Goal: Task Accomplishment & Management: Manage account settings

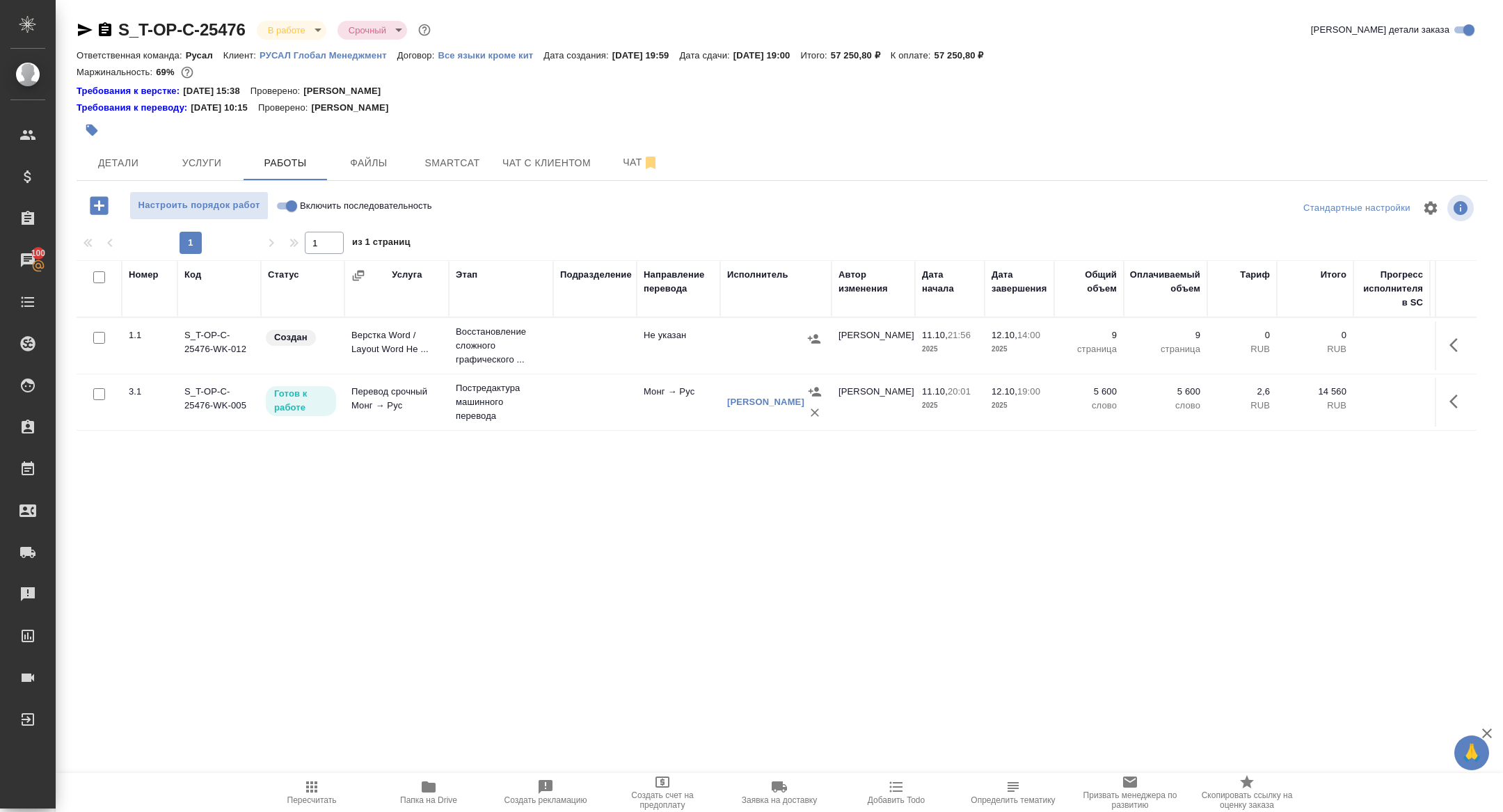
click at [1456, 346] on icon "button" at bounding box center [1457, 344] width 17 height 17
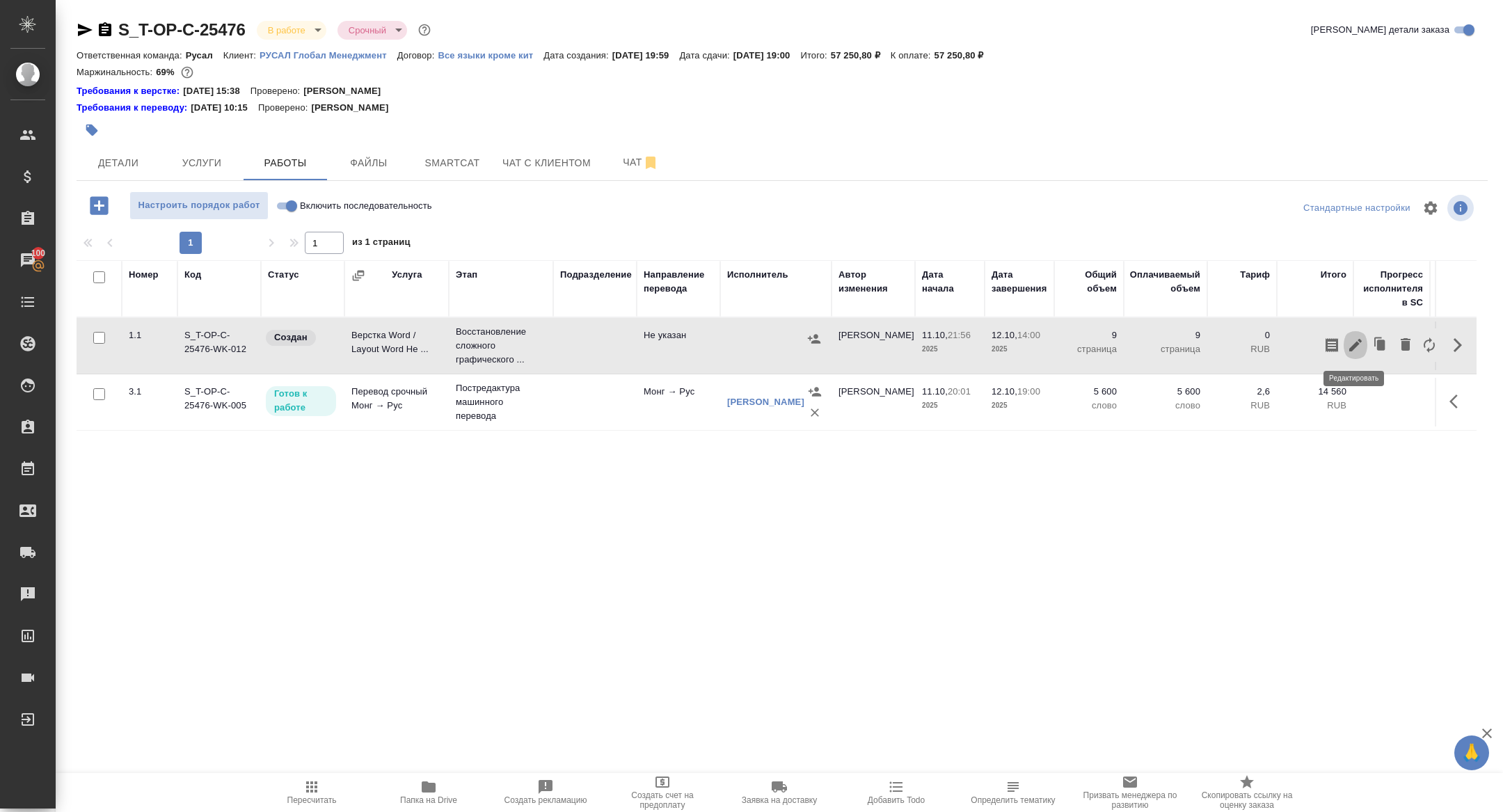
click at [1357, 349] on icon "button" at bounding box center [1355, 344] width 17 height 17
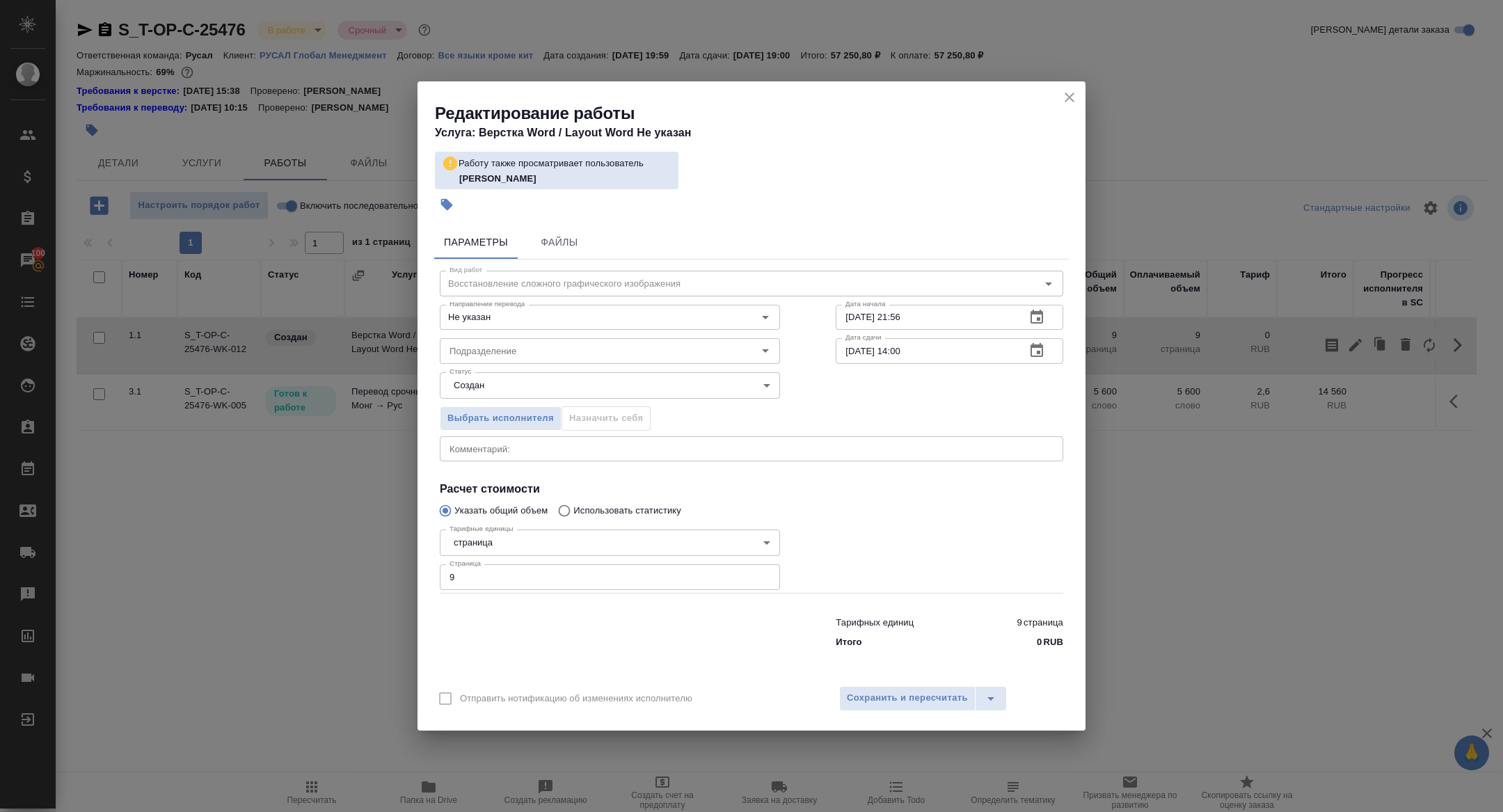
click at [514, 453] on textarea at bounding box center [751, 448] width 604 height 11
click at [463, 443] on textarea "стр 7," at bounding box center [751, 448] width 604 height 11
click at [463, 452] on textarea "стр 7," at bounding box center [751, 448] width 604 height 11
click at [520, 448] on textarea "сл 7," at bounding box center [751, 448] width 604 height 11
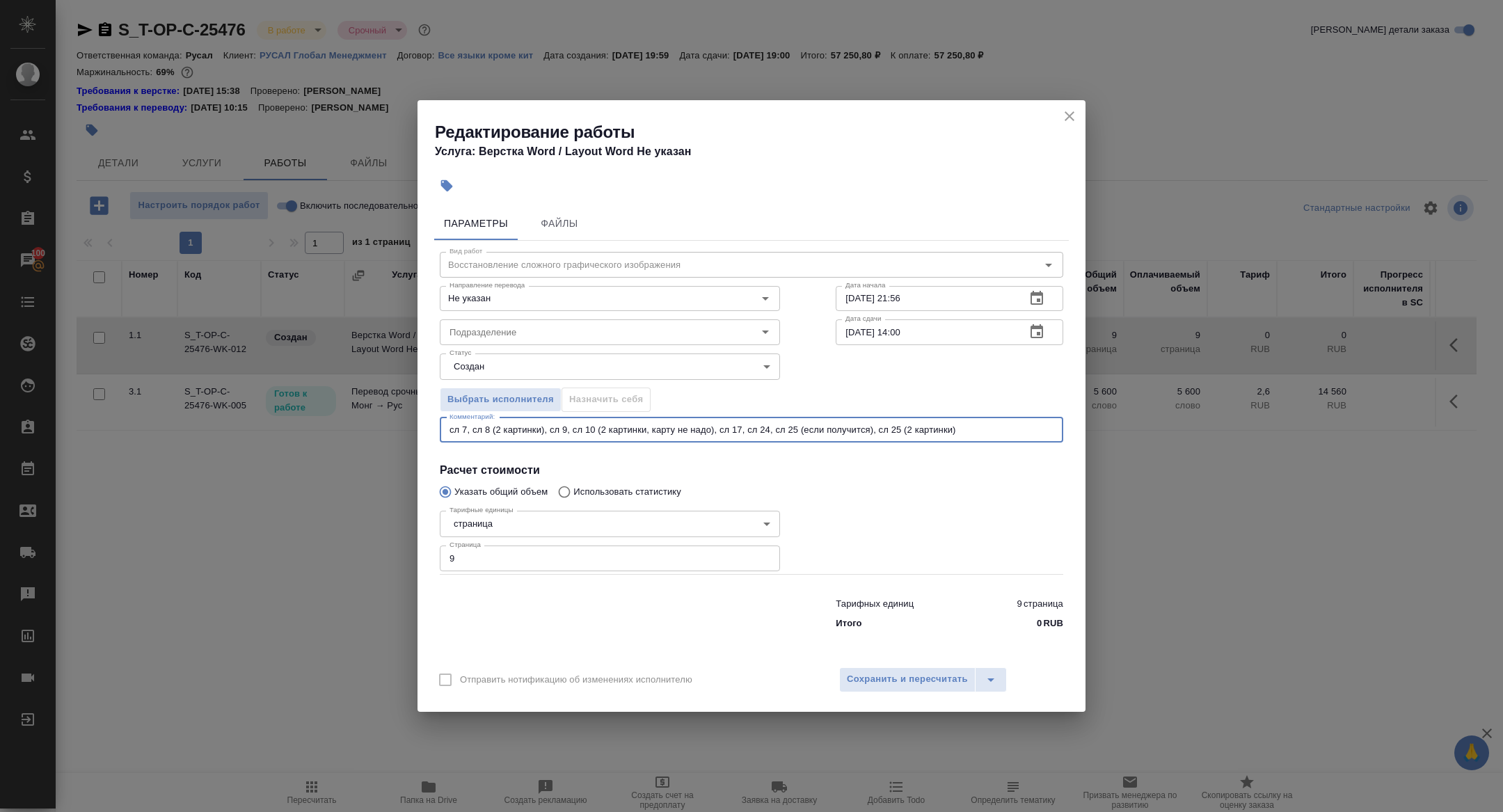
drag, startPoint x: 999, startPoint y: 430, endPoint x: 417, endPoint y: 415, distance: 582.2
click at [417, 416] on div "Редактирование работы Услуга: Верстка Word / Layout Word Не указан Параметры Фа…" at bounding box center [752, 406] width 1503 height 812
type textarea "сл 7, сл 8 (2 картинки), сл 9, сл 10 (2 картинки, карту не надо), сл 17, сл 24,…"
click at [877, 674] on span "Сохранить и пересчитать" at bounding box center [907, 680] width 121 height 16
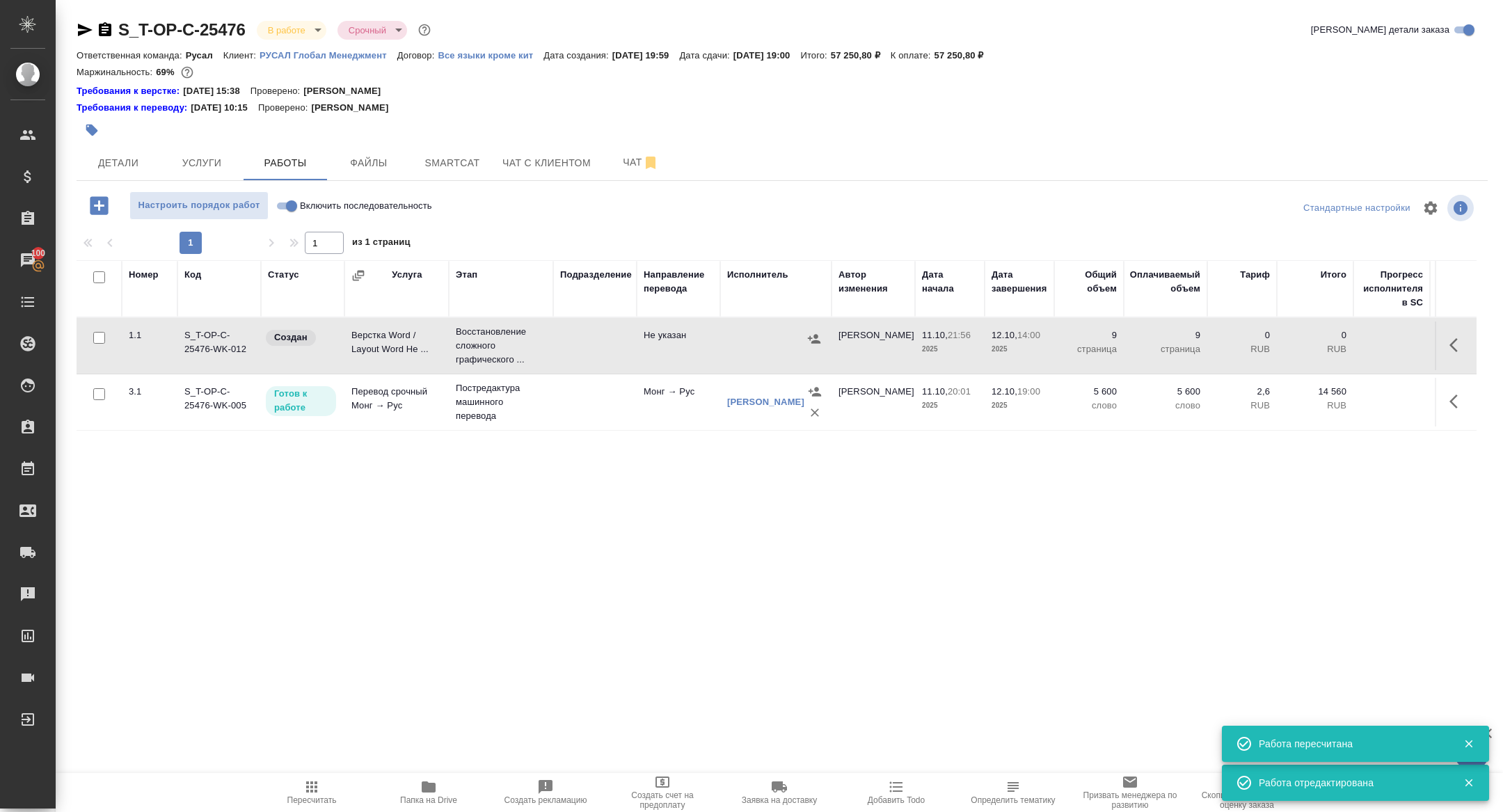
click at [1455, 343] on icon "button" at bounding box center [1457, 344] width 17 height 17
click at [1346, 340] on button "button" at bounding box center [1355, 344] width 23 height 33
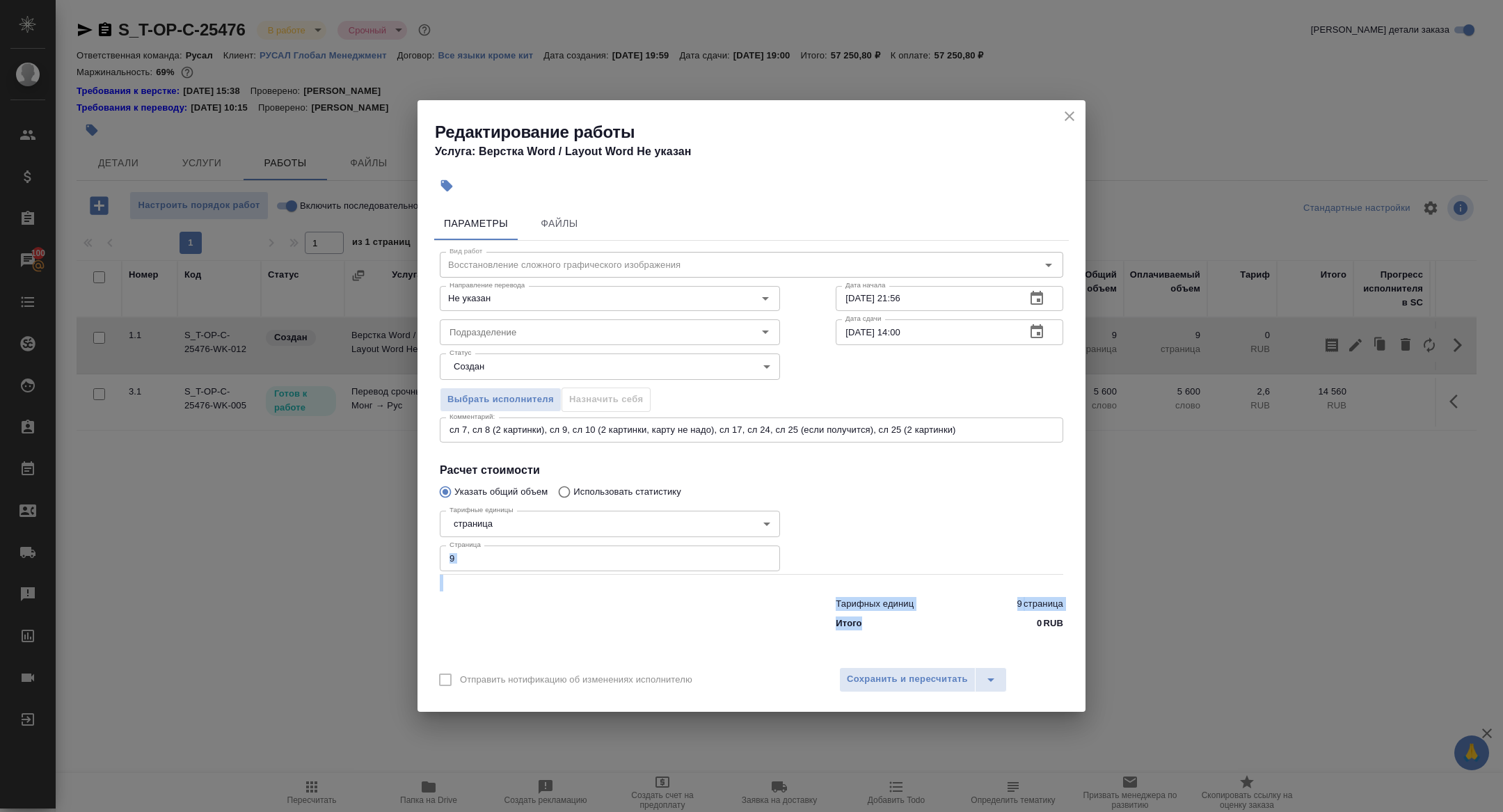
drag, startPoint x: 919, startPoint y: 642, endPoint x: 407, endPoint y: 556, distance: 519.2
click at [407, 556] on div "Редактирование работы Услуга: Верстка Word / Layout Word Не указан Параметры Фа…" at bounding box center [752, 406] width 1503 height 812
drag, startPoint x: 457, startPoint y: 568, endPoint x: 415, endPoint y: 540, distance: 50.5
click at [415, 540] on div "Редактирование работы Услуга: Верстка Word / Layout Word Не указан Параметры Фа…" at bounding box center [752, 406] width 1503 height 812
type input "1"
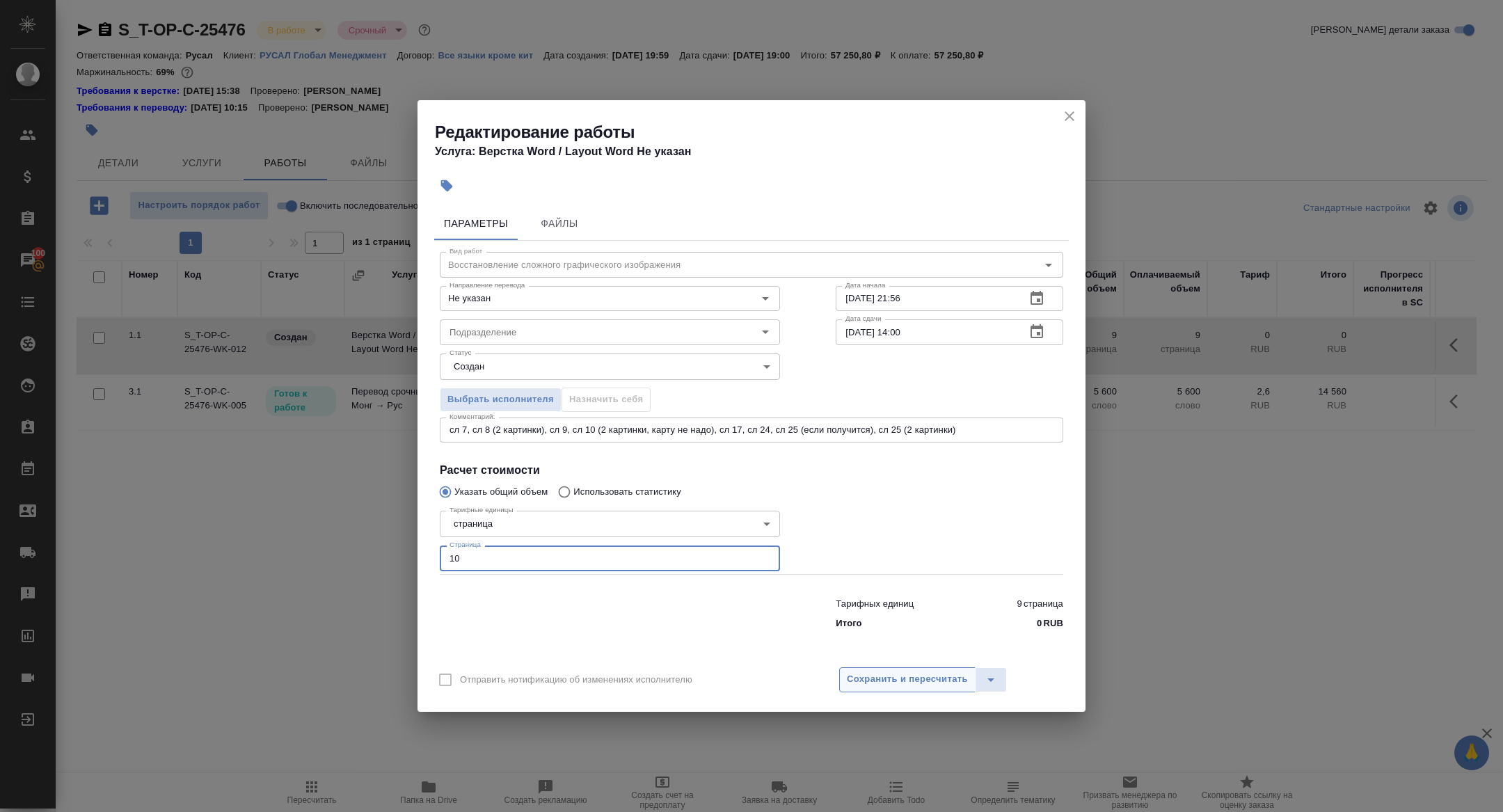
type input "10"
click at [915, 667] on button "Сохранить и пересчитать" at bounding box center [907, 680] width 136 height 25
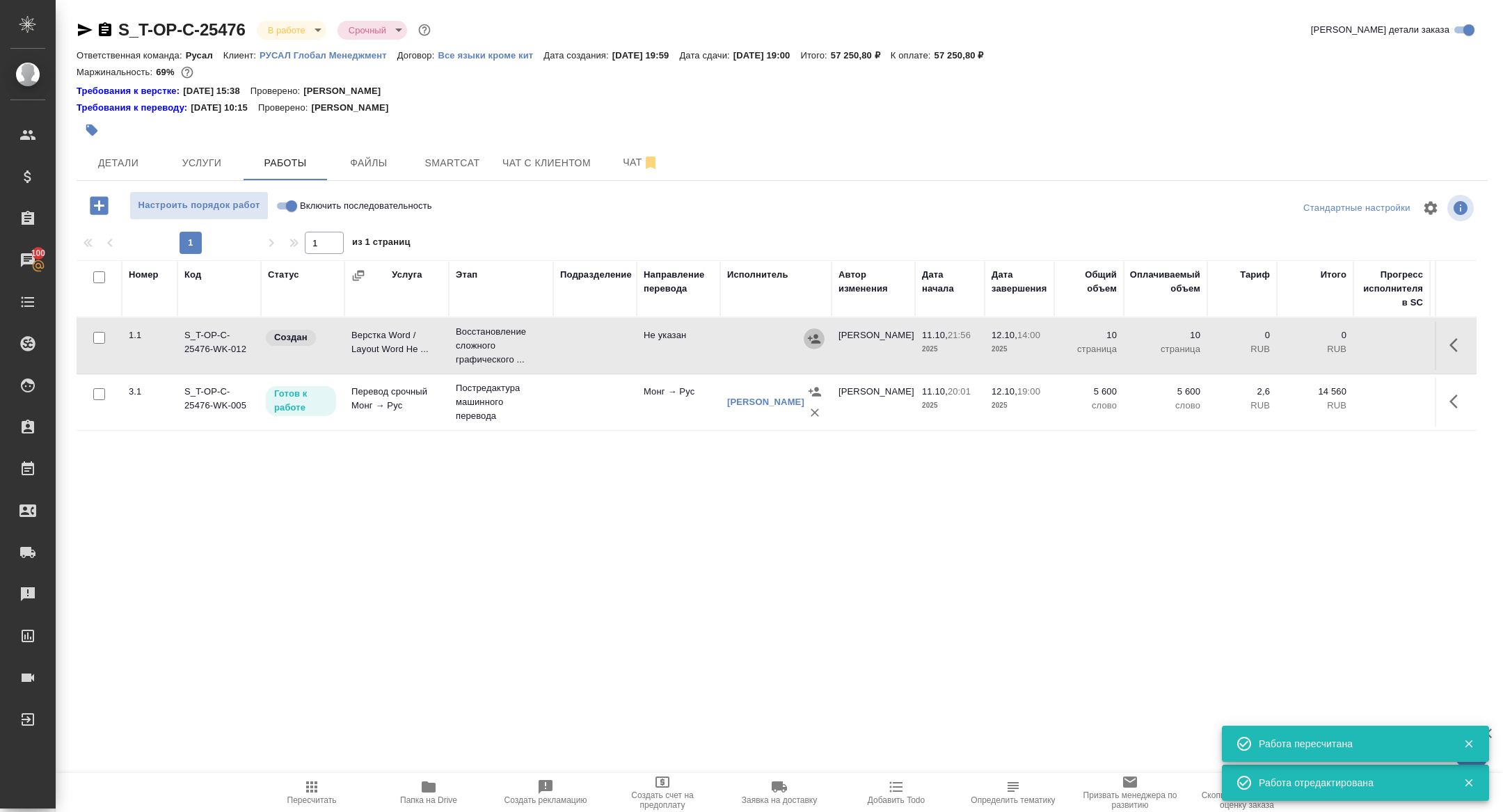
click at [815, 339] on icon "button" at bounding box center [814, 339] width 14 height 14
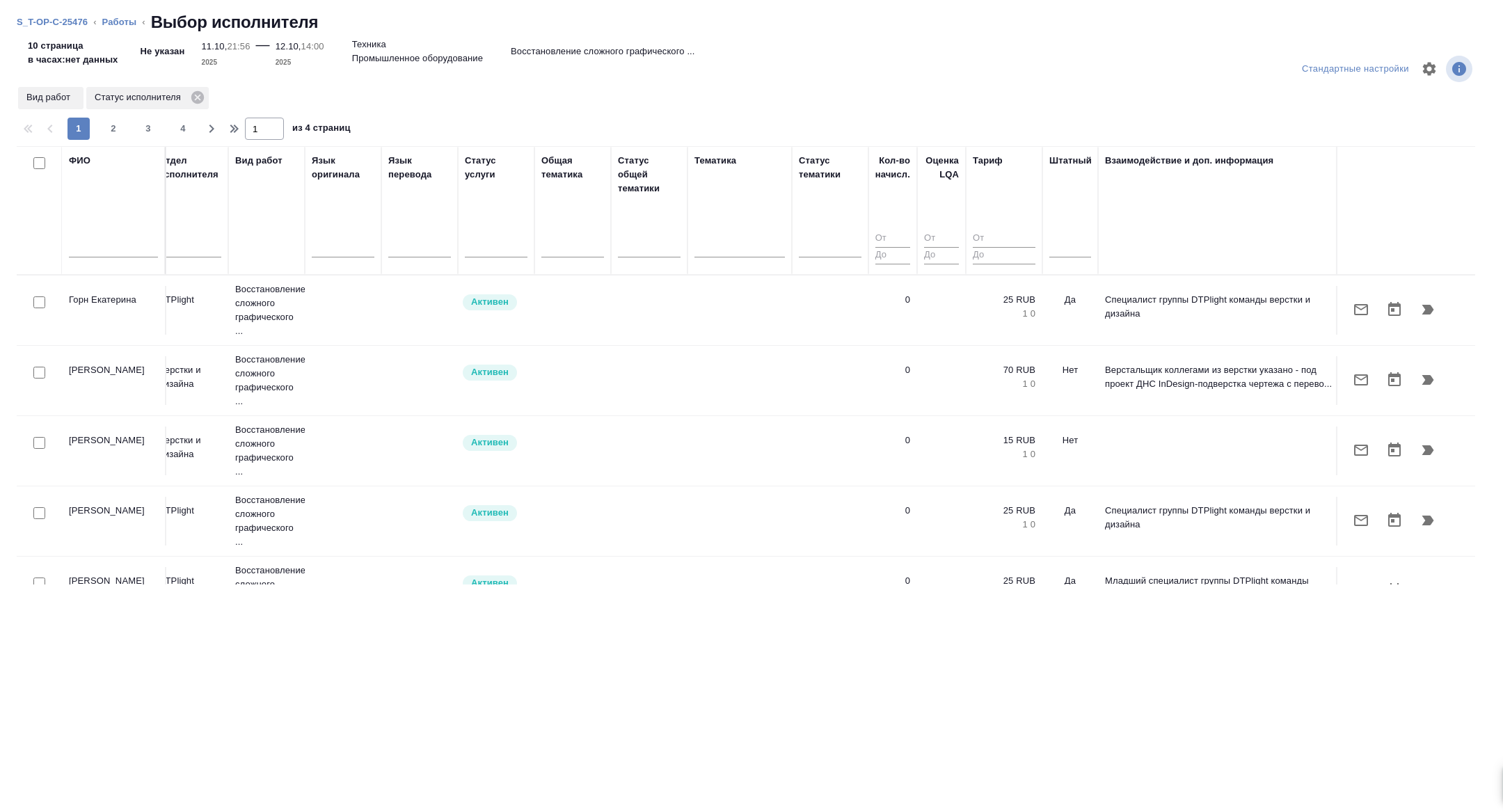
scroll to position [0, 562]
click at [1085, 242] on div at bounding box center [1065, 243] width 42 height 21
click at [1074, 277] on div "Нет" at bounding box center [1148, 287] width 208 height 25
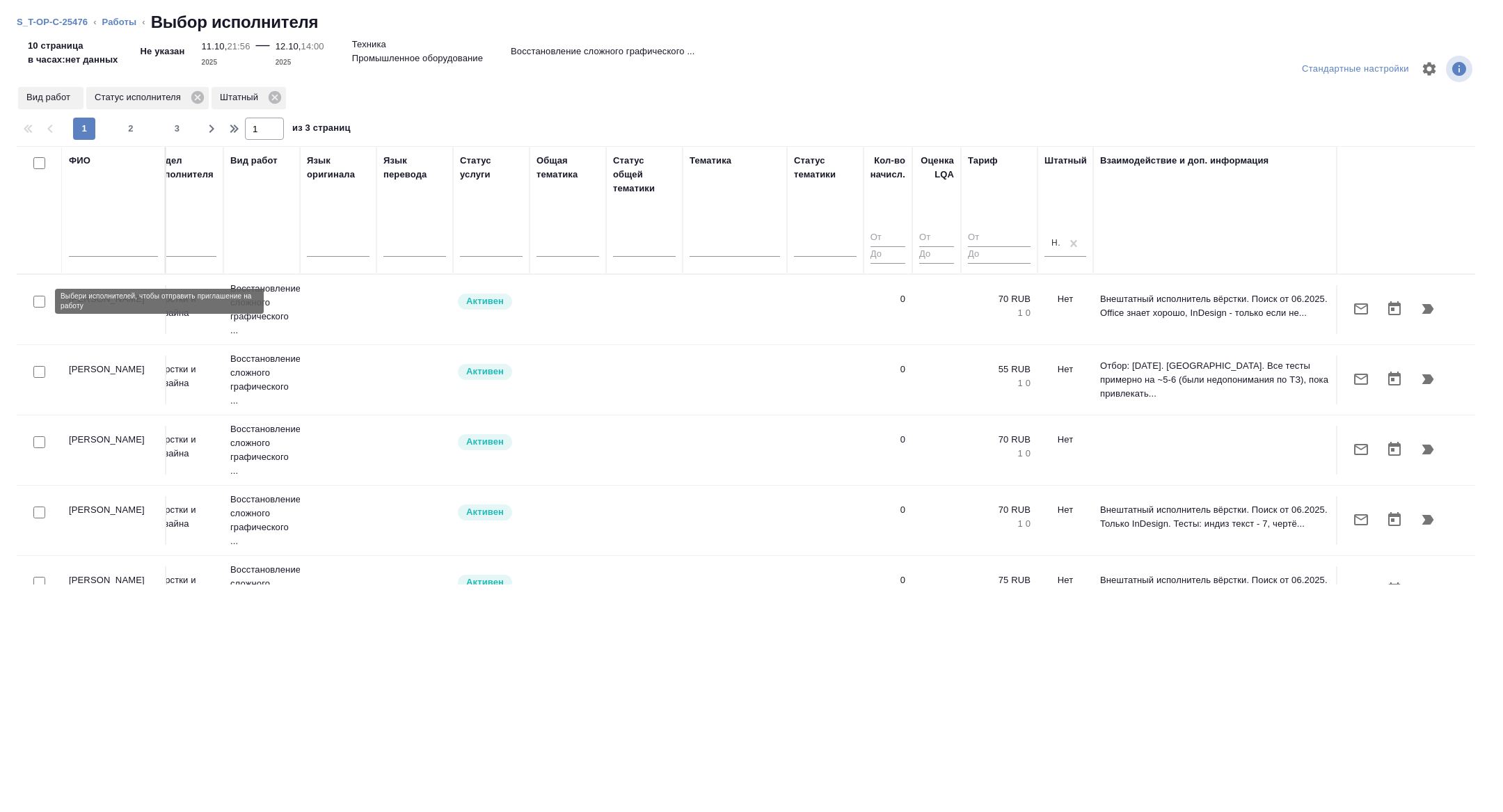
click at [39, 303] on input "checkbox" at bounding box center [38, 301] width 12 height 12
checkbox input "true"
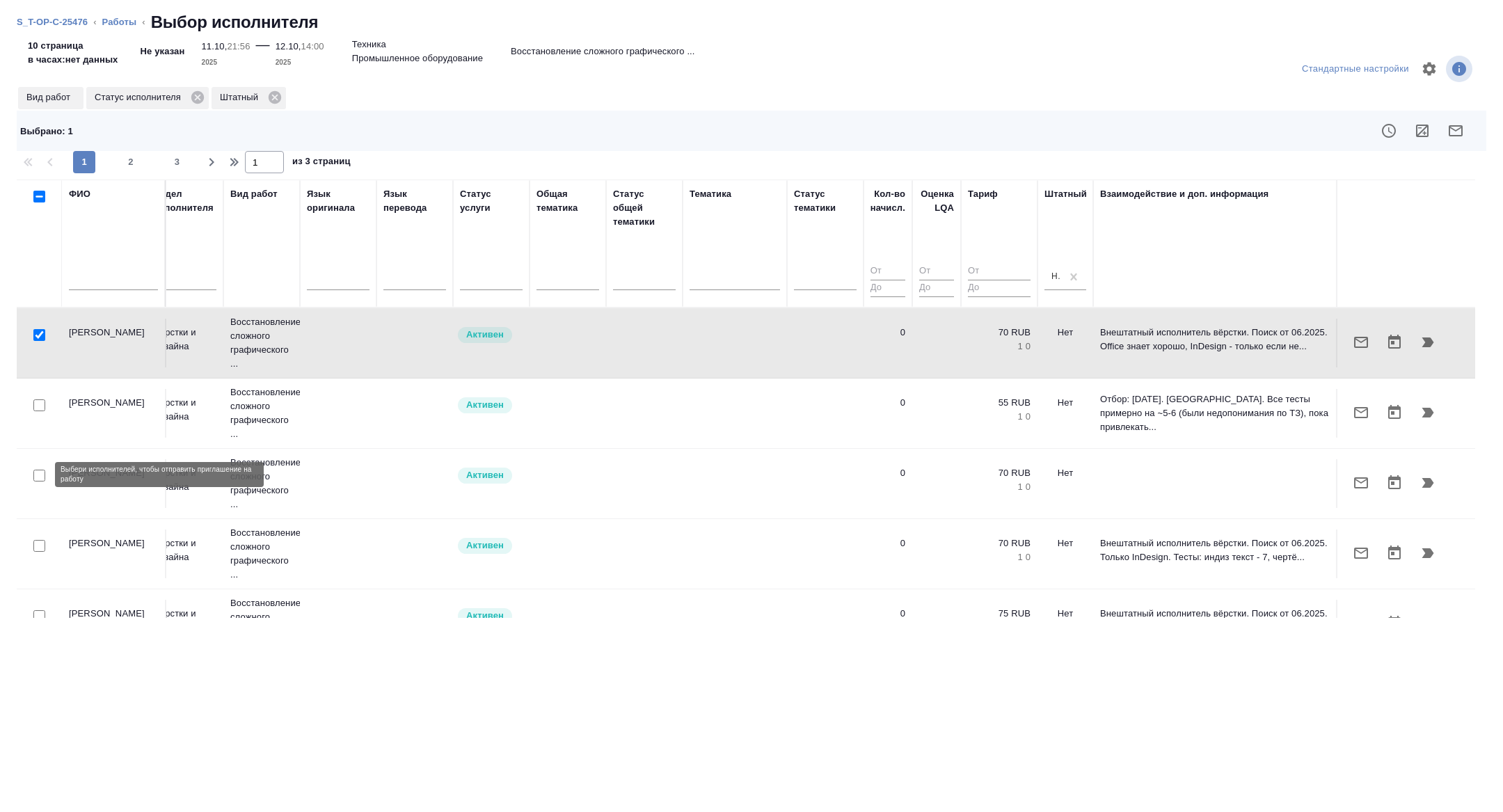
click at [37, 474] on input "checkbox" at bounding box center [38, 475] width 12 height 12
checkbox input "true"
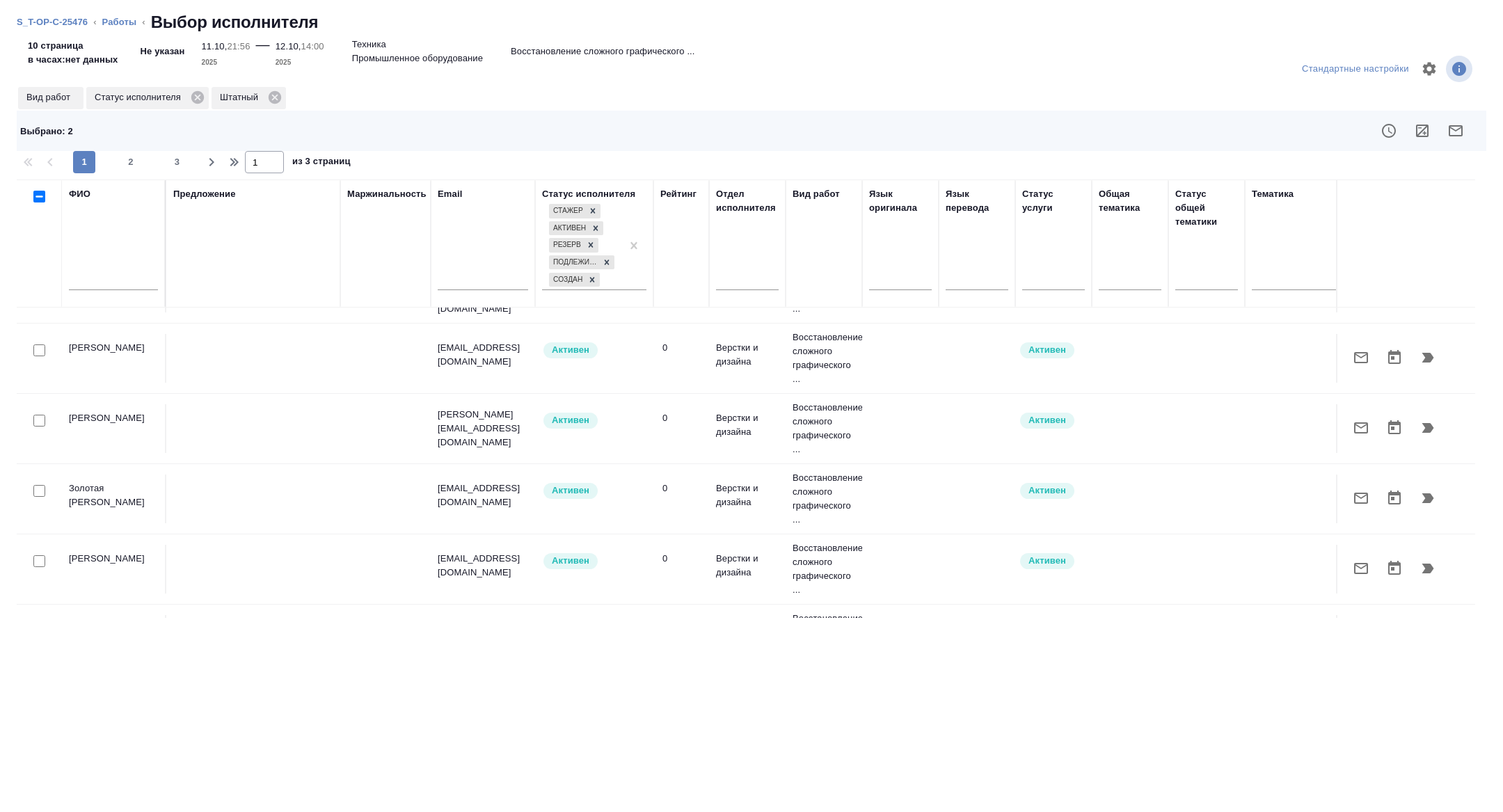
scroll to position [1442, 0]
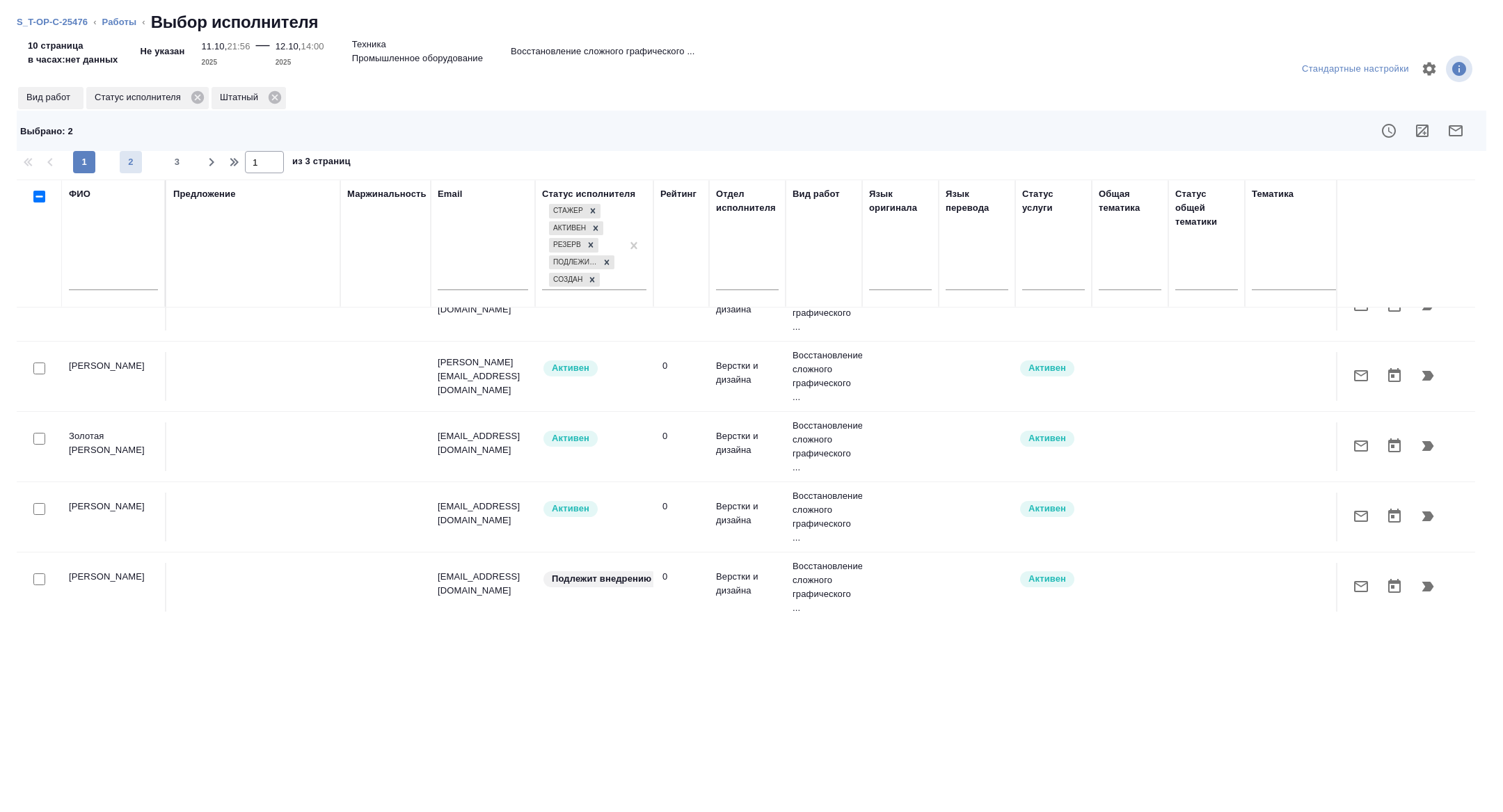
click at [130, 165] on span "2" at bounding box center [131, 162] width 22 height 14
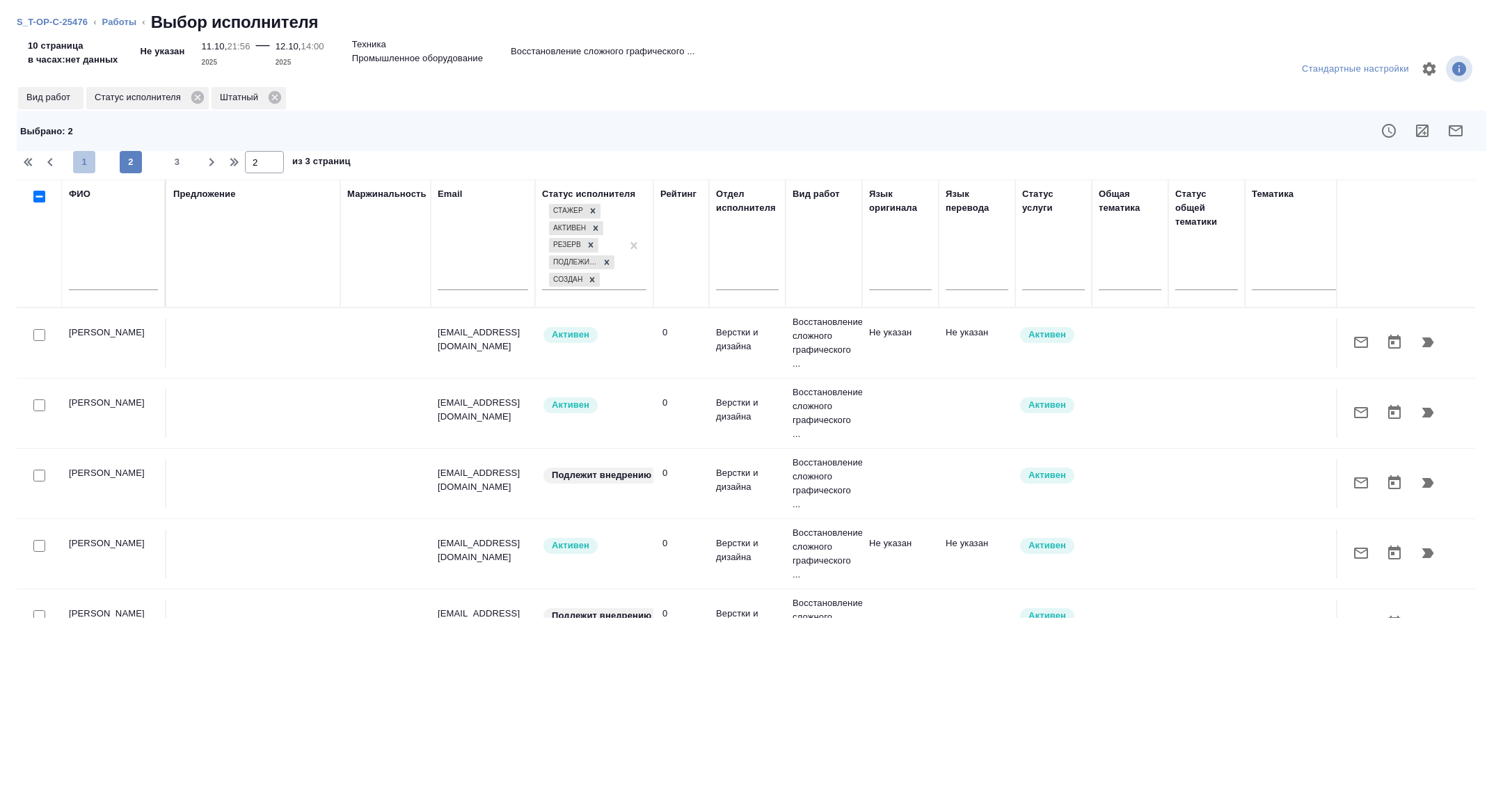
click at [84, 164] on span "1" at bounding box center [84, 162] width 22 height 14
type input "1"
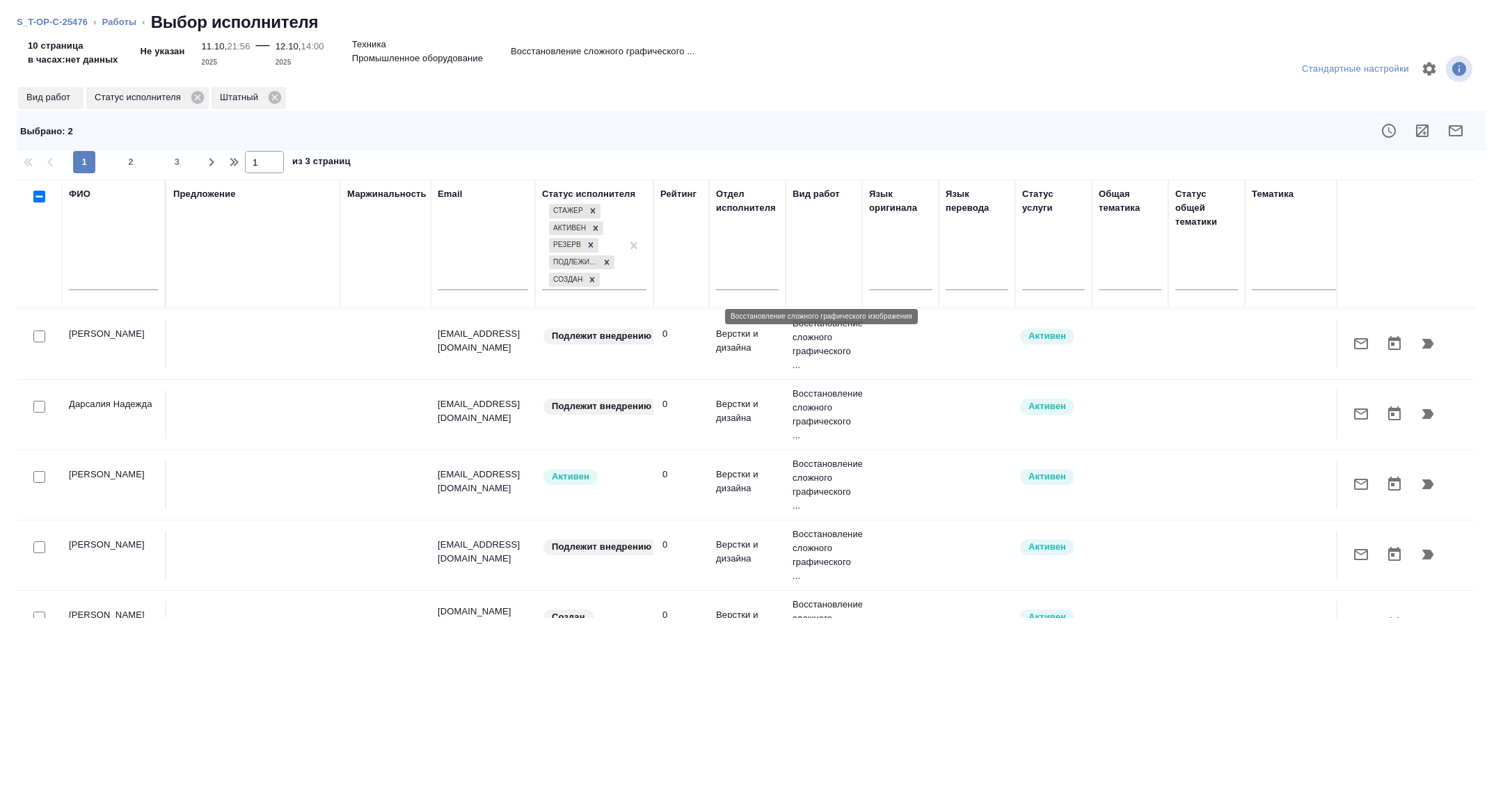
scroll to position [1310, 0]
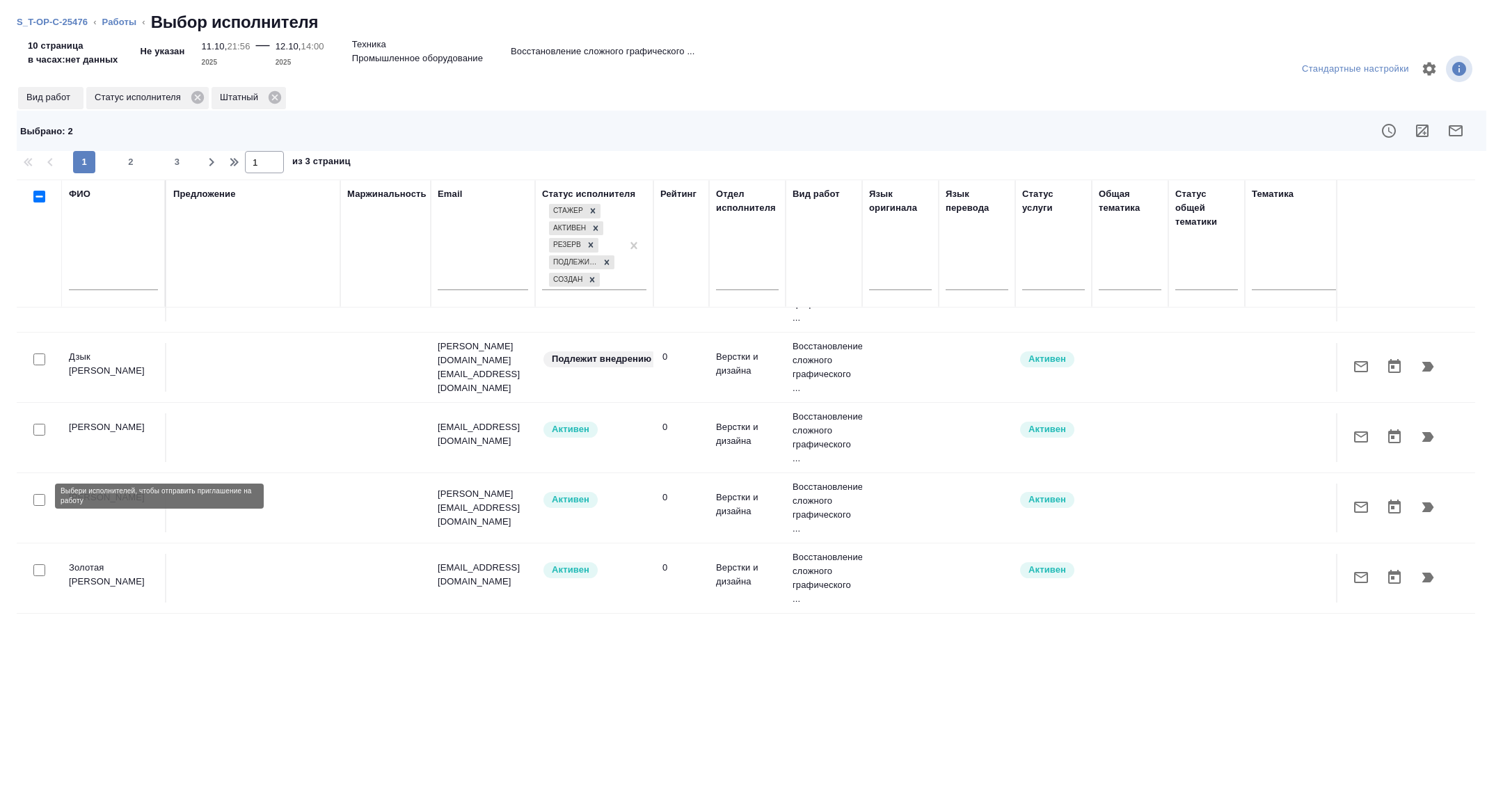
click at [44, 494] on input "checkbox" at bounding box center [38, 499] width 12 height 12
checkbox input "true"
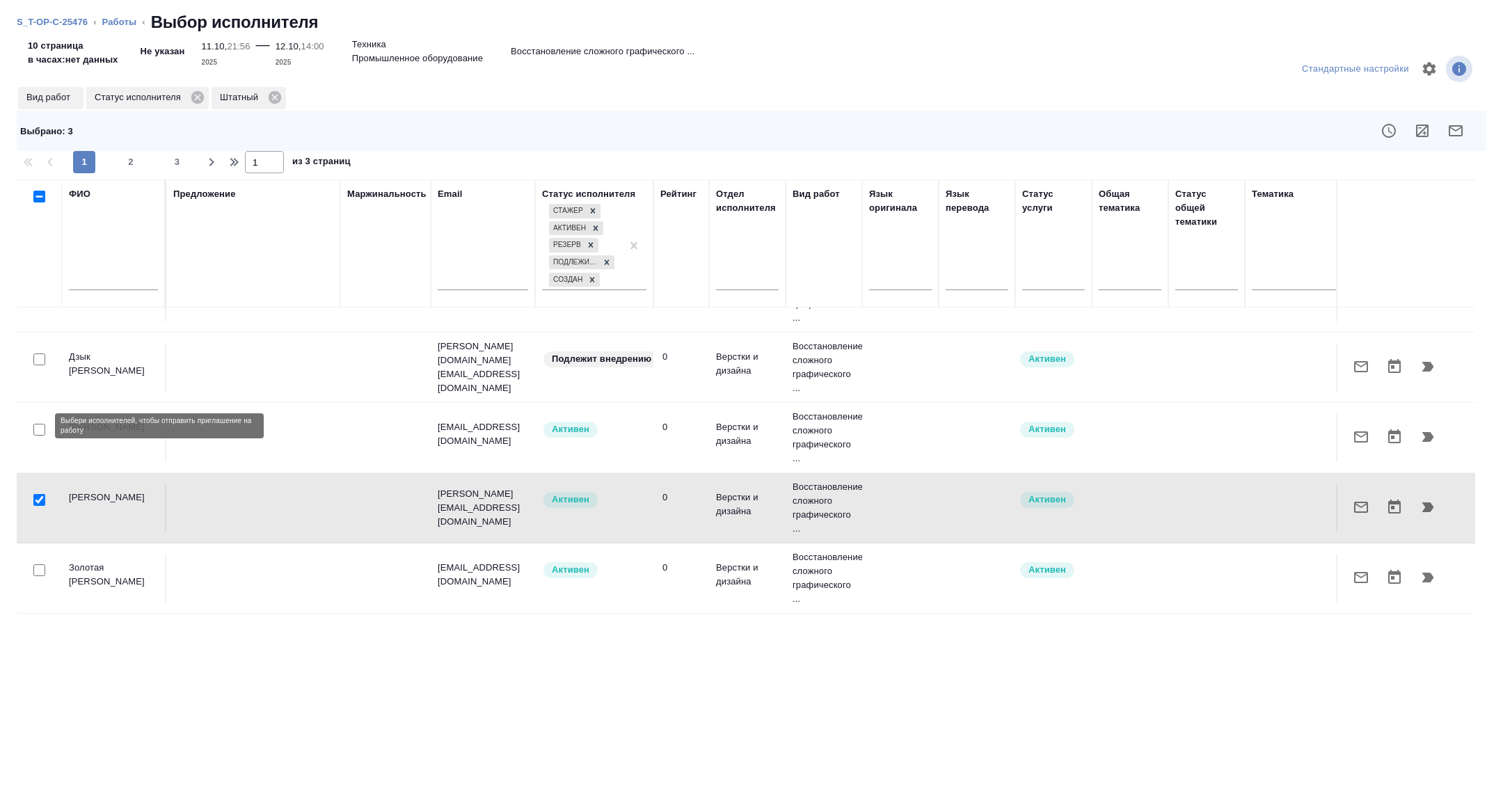
click at [39, 425] on input "checkbox" at bounding box center [38, 429] width 12 height 12
checkbox input "true"
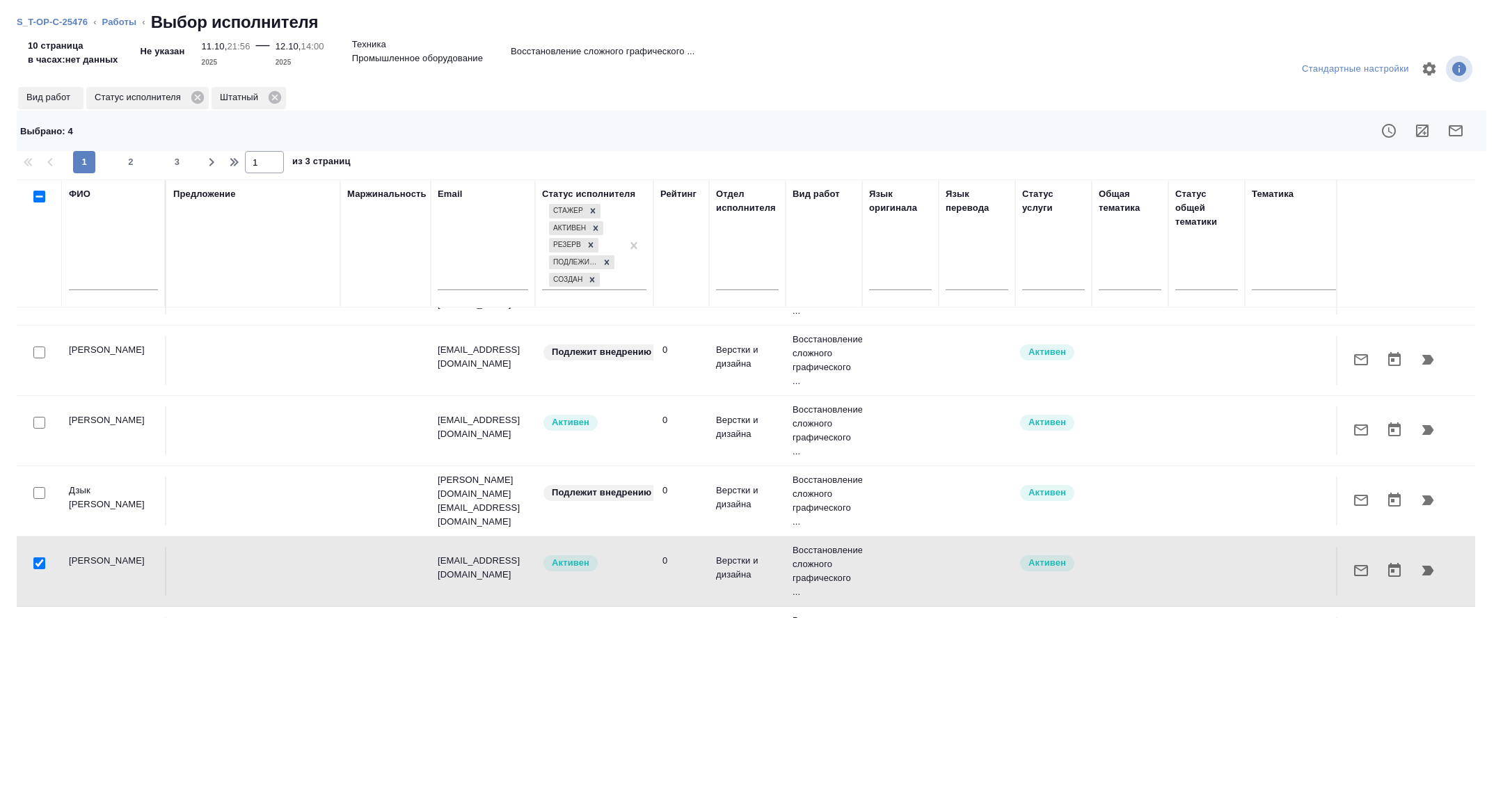
scroll to position [1169, 0]
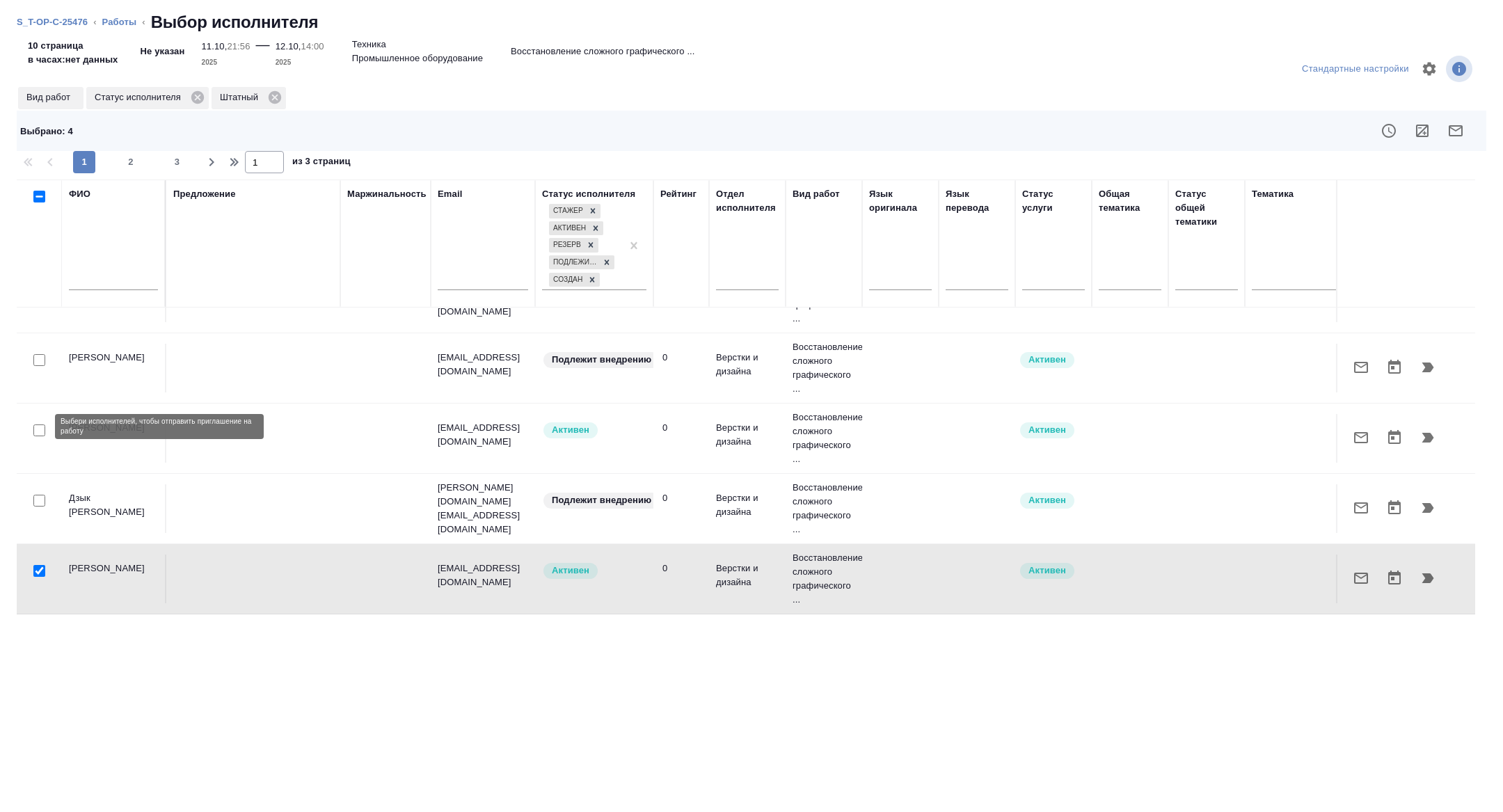
click at [36, 424] on input "checkbox" at bounding box center [38, 429] width 12 height 12
checkbox input "true"
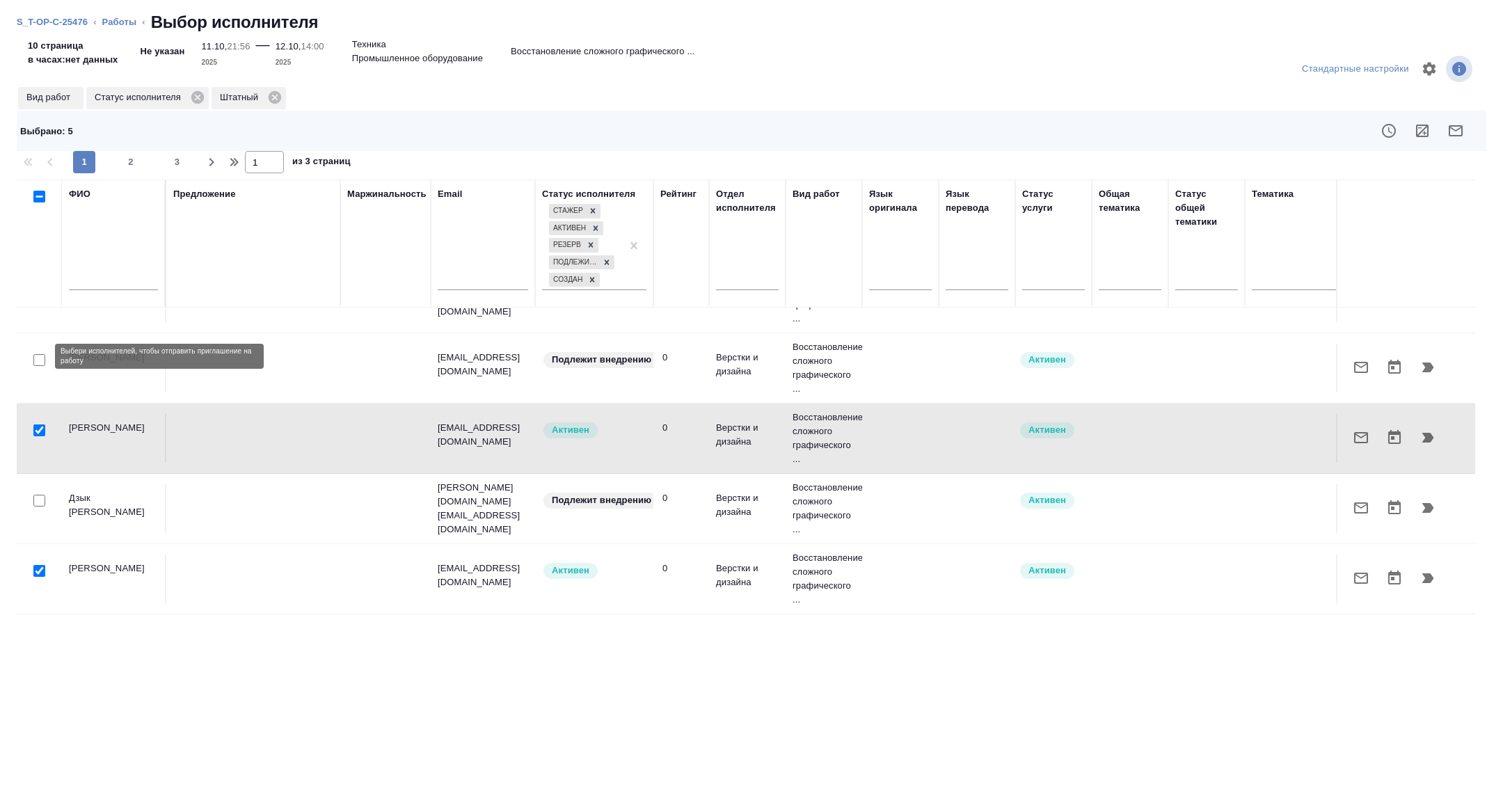
click at [39, 354] on input "checkbox" at bounding box center [38, 359] width 12 height 12
checkbox input "true"
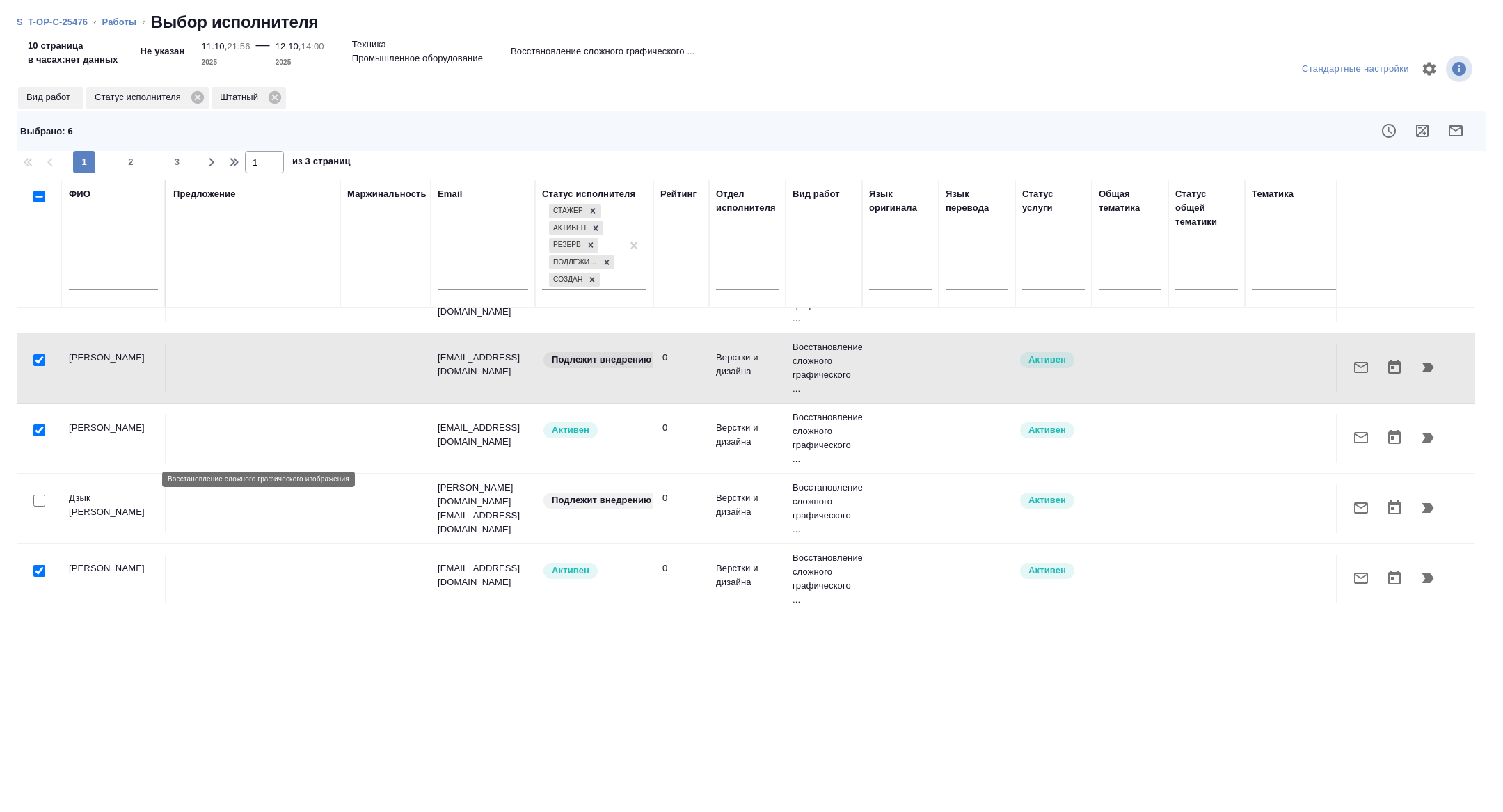
scroll to position [1169, 562]
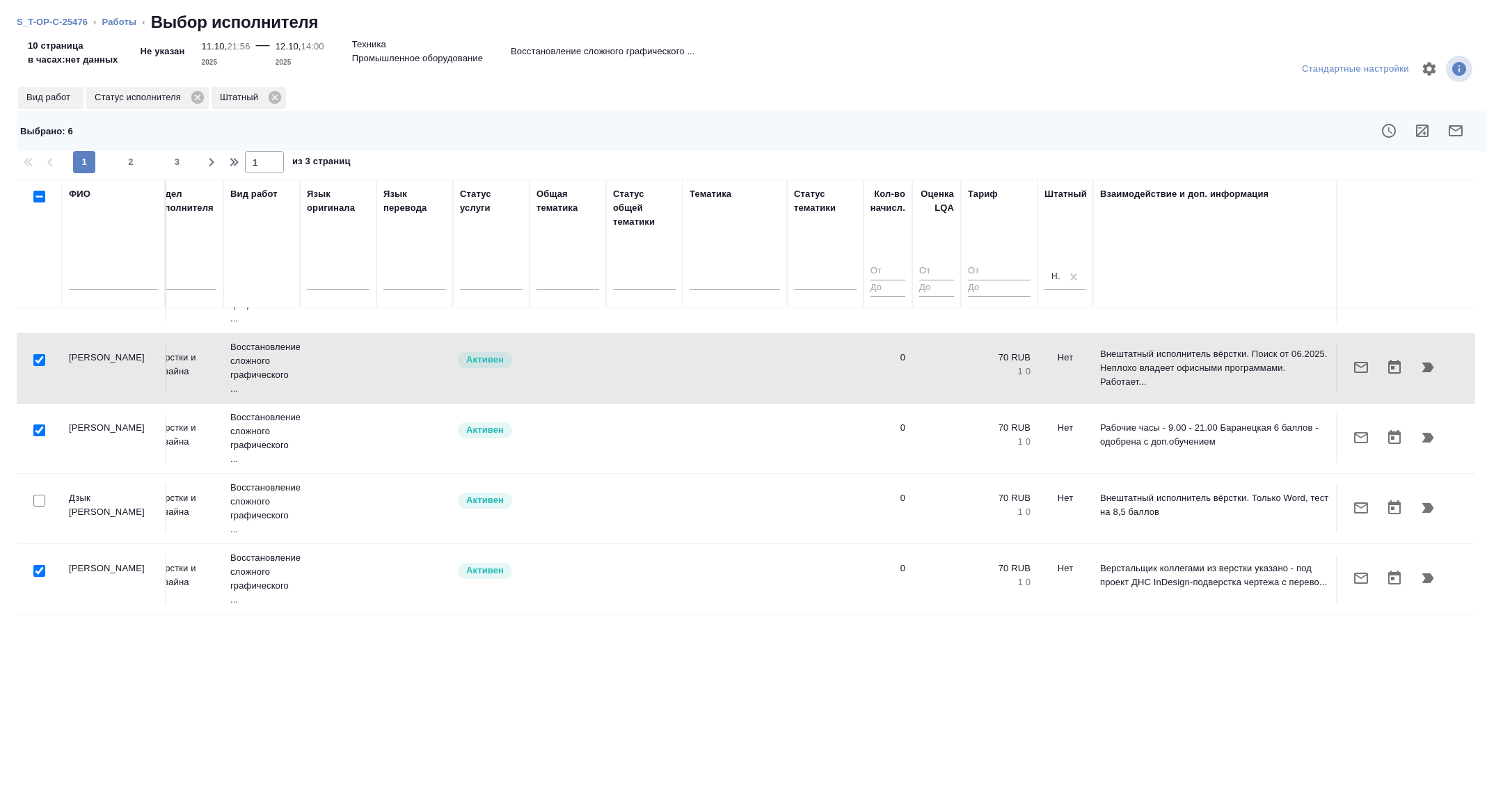
click at [1458, 133] on icon "button" at bounding box center [1456, 131] width 17 height 17
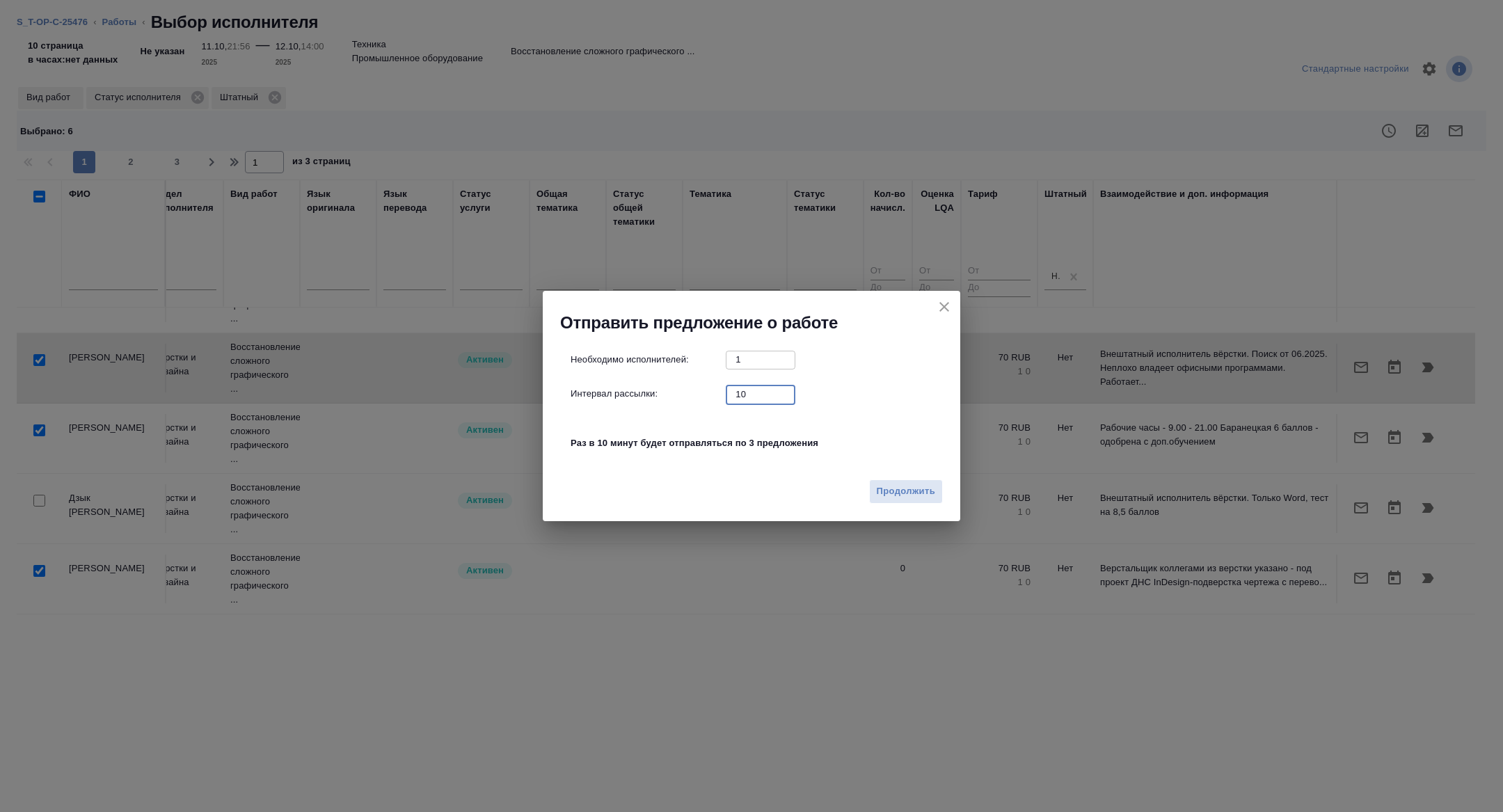
drag, startPoint x: 764, startPoint y: 396, endPoint x: 658, endPoint y: 396, distance: 106.0
click at [658, 396] on div "Интервал рассылки: 10 ​" at bounding box center [757, 393] width 373 height 17
type input "1"
click at [895, 486] on span "Продолжить" at bounding box center [905, 492] width 58 height 16
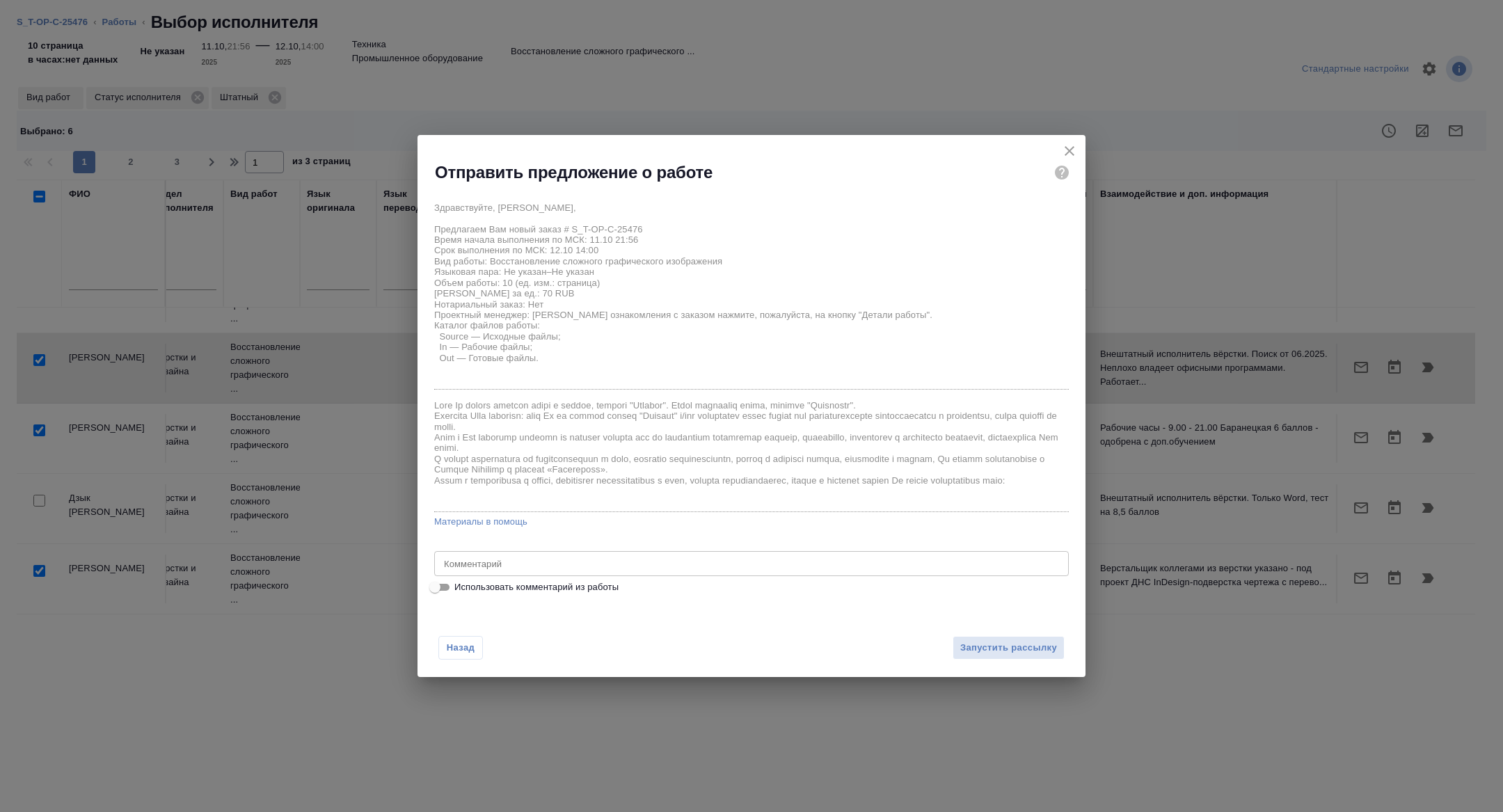
click at [443, 596] on div "Здравствуйте, Алина, Предлагаем Вам новый заказ # S_T-OP-C-25476 Время начала в…" at bounding box center [752, 395] width 668 height 411
click at [443, 585] on input "Использовать комментарий из работы" at bounding box center [435, 587] width 50 height 17
checkbox input "true"
click at [987, 565] on textarea "сл 7, сл 8 (2 картинки), сл 9, сл 10 (2 картинки, карту не надо), сл 17, сл 24,…" at bounding box center [752, 563] width 616 height 11
drag, startPoint x: 439, startPoint y: 566, endPoint x: 439, endPoint y: 582, distance: 16.0
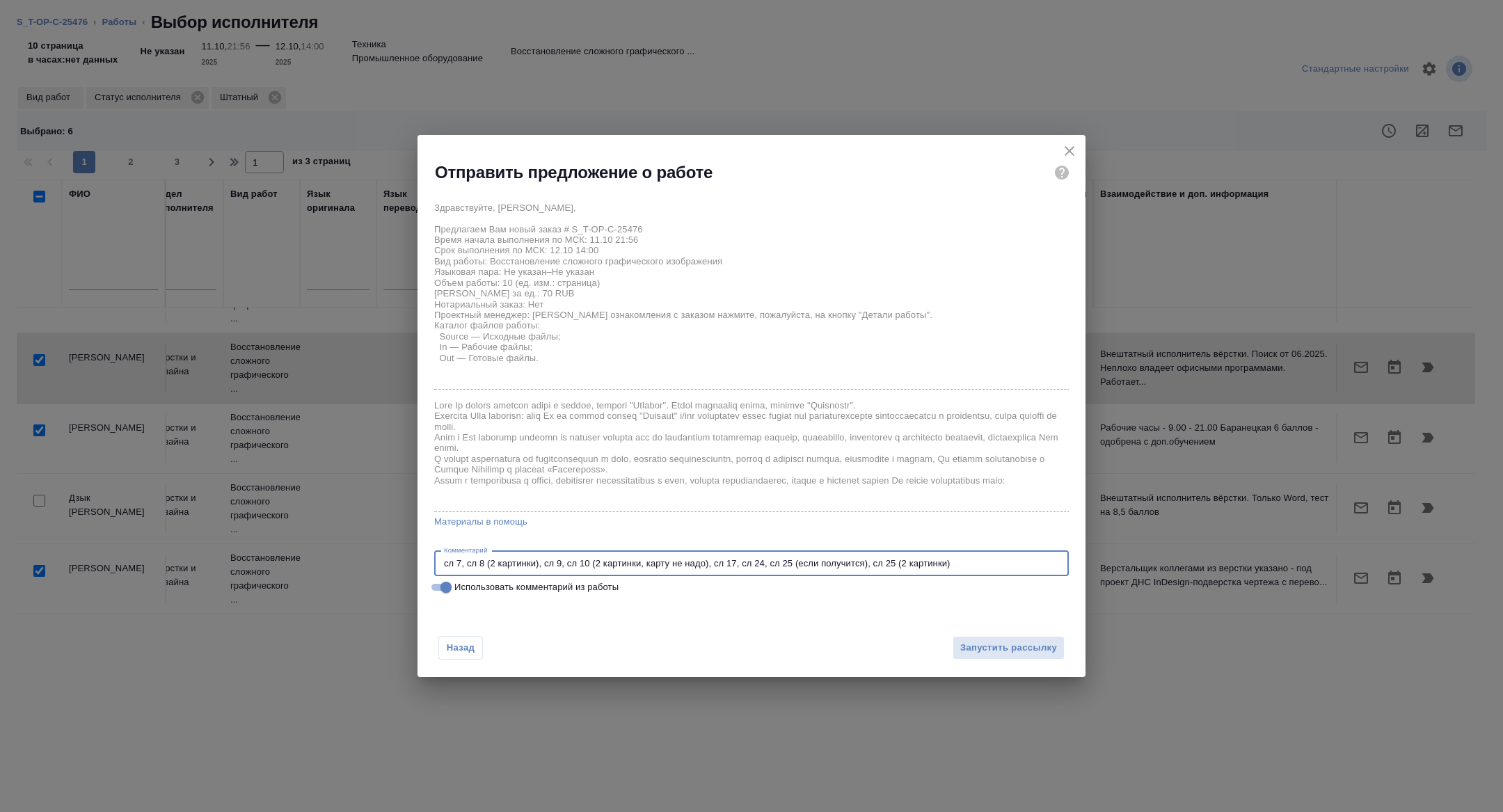
click at [439, 566] on div "сл 7, сл 8 (2 картинки), сл 9, сл 10 (2 картинки, карту не надо), сл 17, сл 24,…" at bounding box center [751, 563] width 634 height 25
click at [444, 562] on textarea "сл 7, сл 8 (2 картинки), сл 9, сл 10 (2 картинки, карту не надо), сл 17, сл 24,…" at bounding box center [752, 563] width 616 height 11
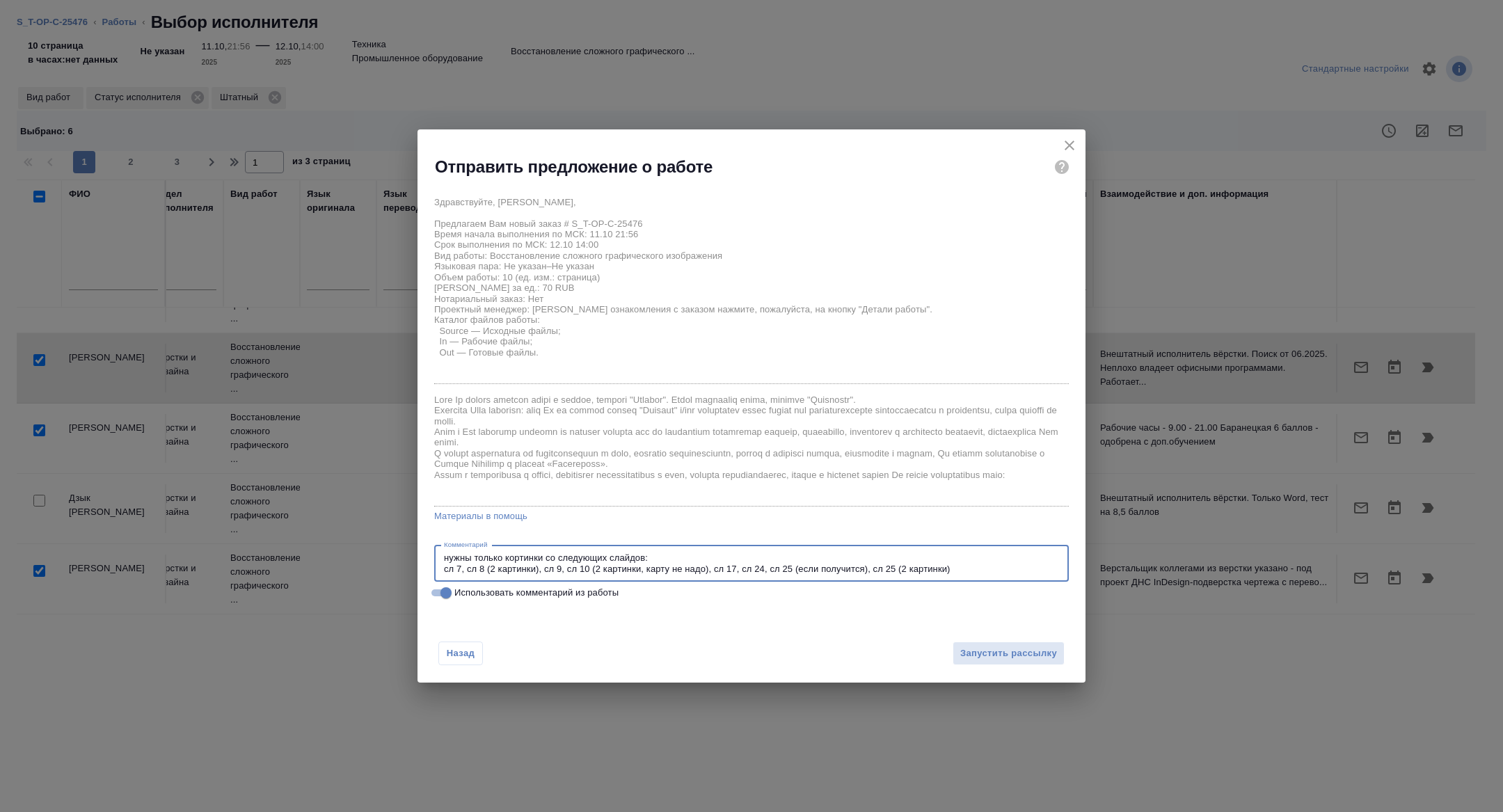
click at [515, 553] on textarea "нужны только кортинки со следующих слайдов: сл 7, сл 8 (2 картинки), сл 9, сл 1…" at bounding box center [752, 563] width 616 height 21
drag, startPoint x: 518, startPoint y: 554, endPoint x: 524, endPoint y: 658, distance: 104.2
click at [518, 555] on textarea "нужны только кортинки со следующих слайдов: сл 7, сл 8 (2 картинки), сл 9, сл 1…" at bounding box center [752, 563] width 616 height 21
click at [698, 554] on textarea "нужны только картинки со следующих слайдов: сл 7, сл 8 (2 картинки), сл 9, сл 1…" at bounding box center [752, 563] width 616 height 21
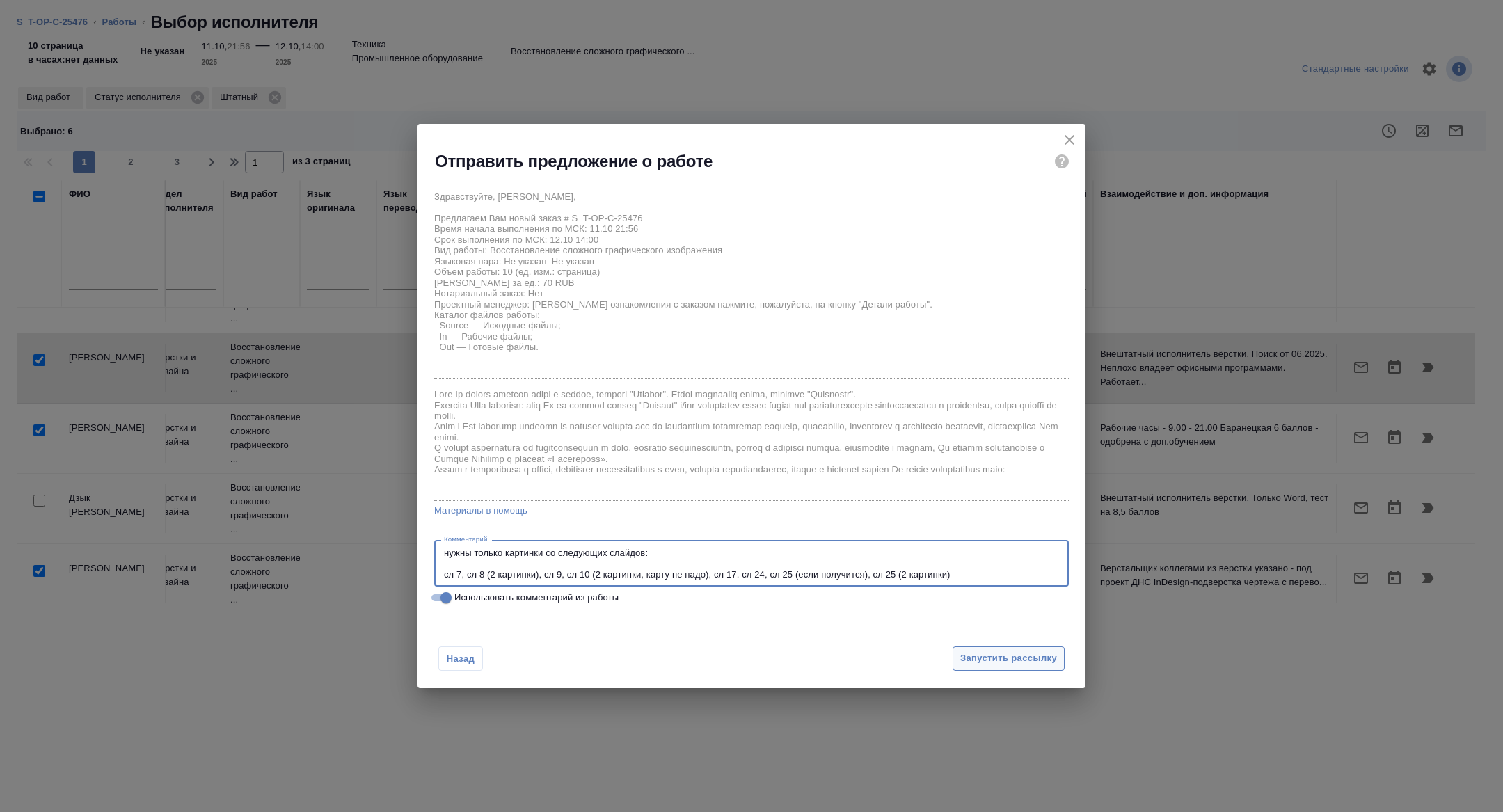
type textarea "нужны только картинки со следующих слайдов: сл 7, сл 8 (2 картинки), сл 9, сл 1…"
click at [1006, 650] on span "Запустить рассылку" at bounding box center [1008, 658] width 97 height 16
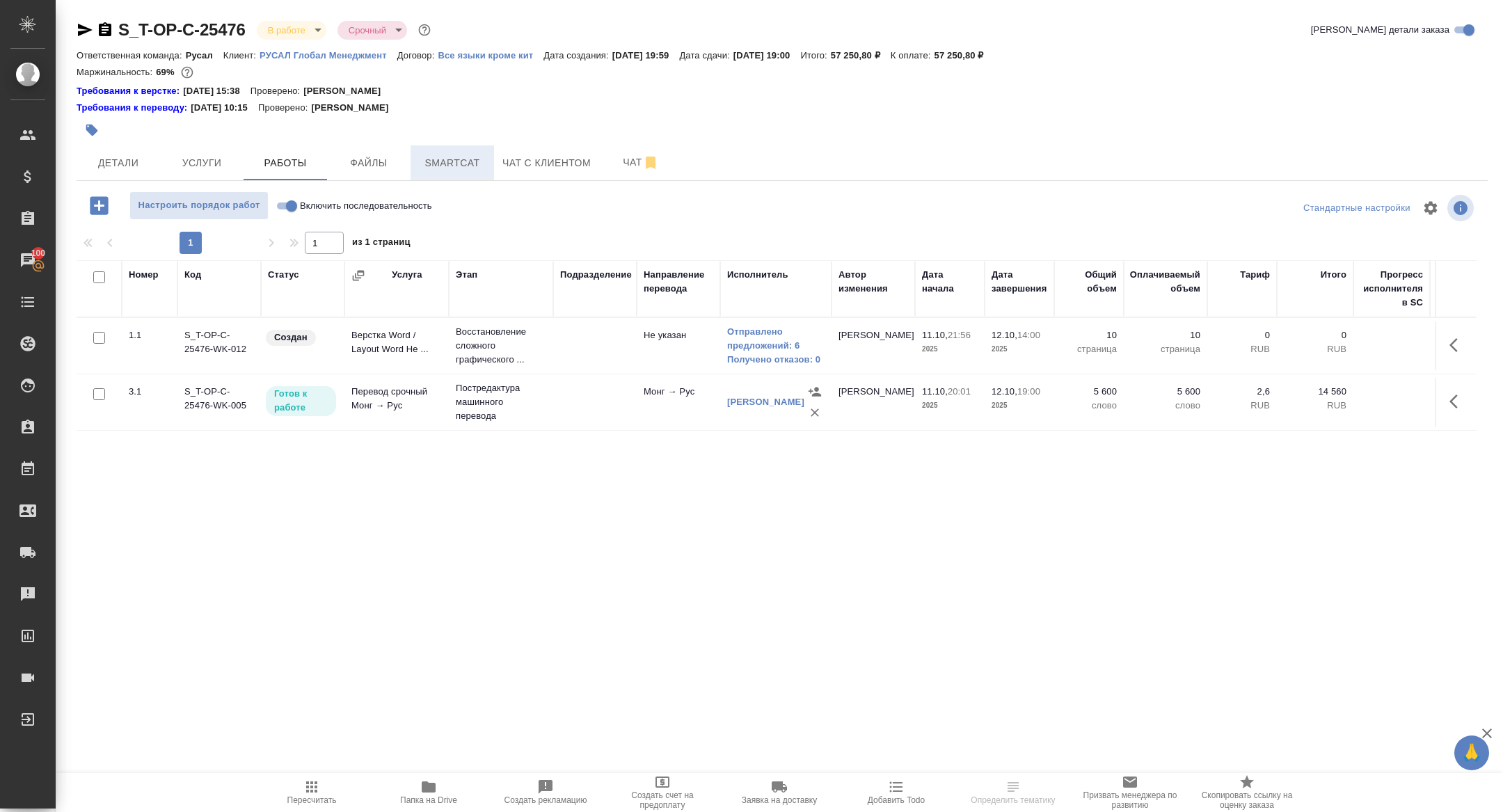
click at [478, 155] on span "Smartcat" at bounding box center [452, 163] width 67 height 17
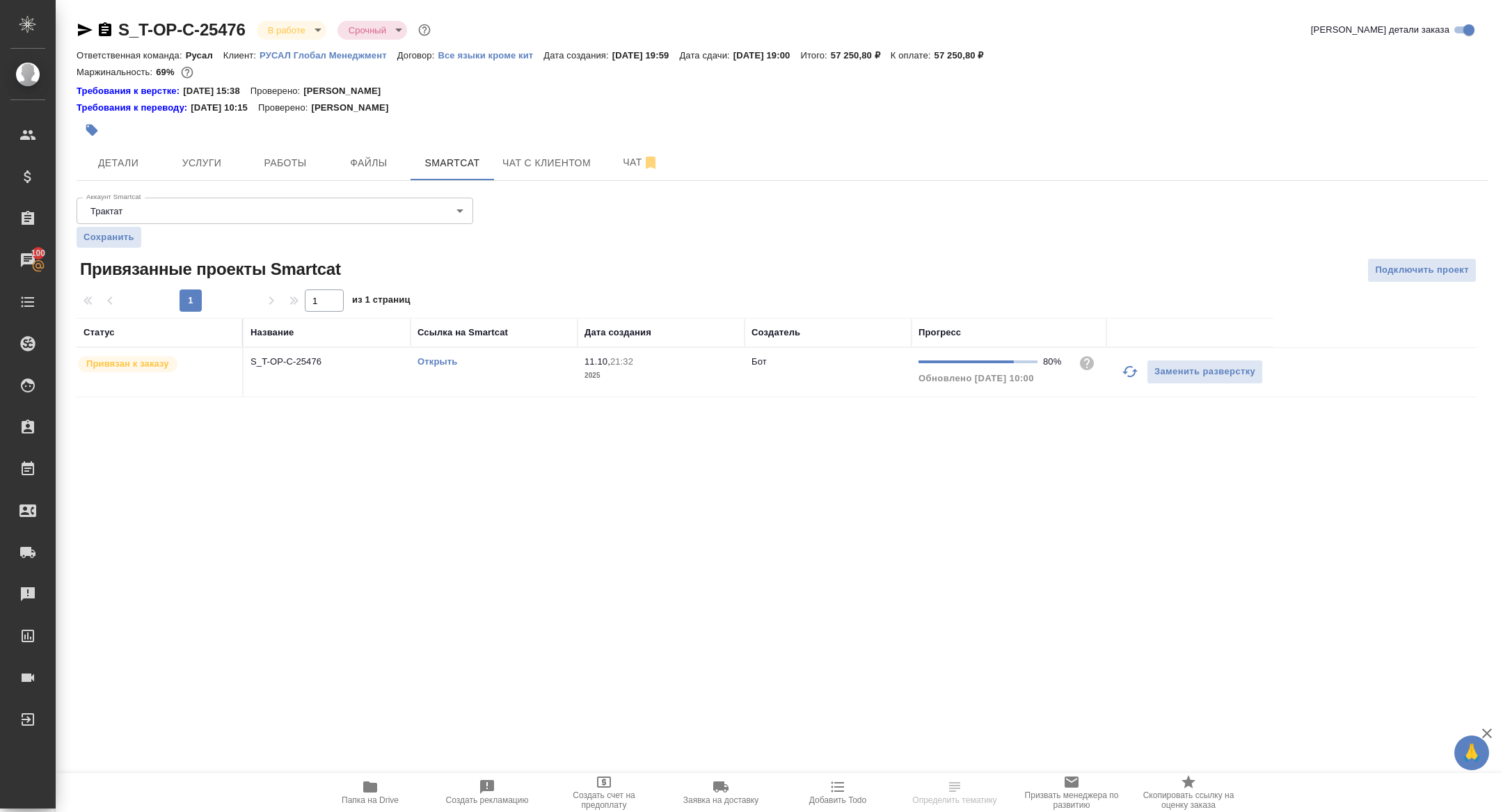
click at [434, 365] on link "Открыть" at bounding box center [437, 361] width 39 height 11
click at [278, 137] on div at bounding box center [548, 130] width 941 height 30
click at [282, 152] on button "Работы" at bounding box center [284, 163] width 83 height 35
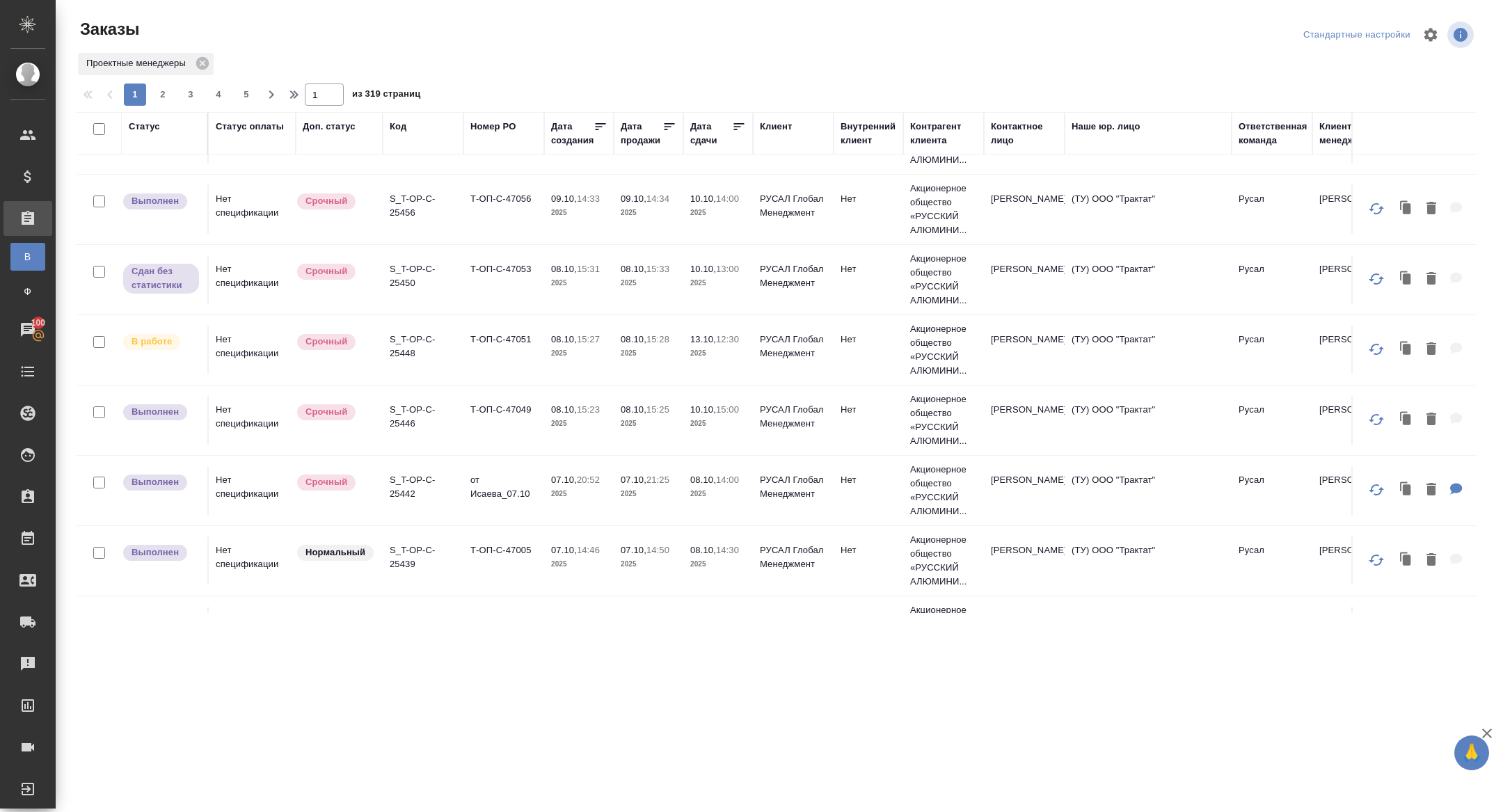
scroll to position [1125, 0]
